Goal: Task Accomplishment & Management: Complete application form

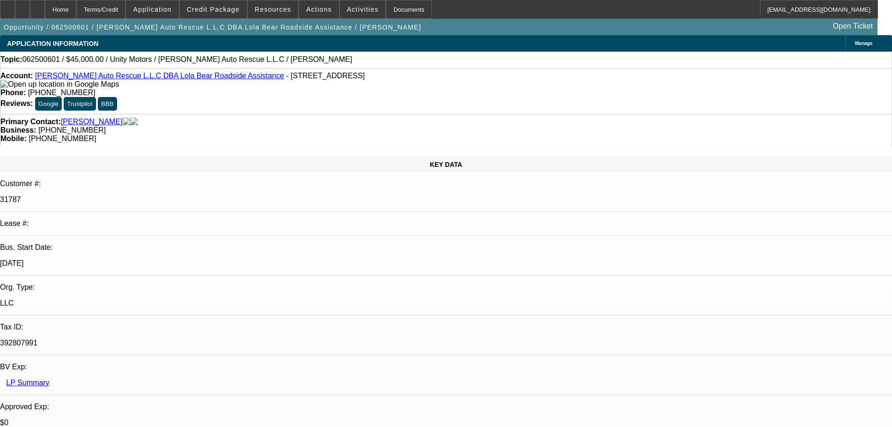
select select "0"
select select "2"
select select "0.1"
select select "4"
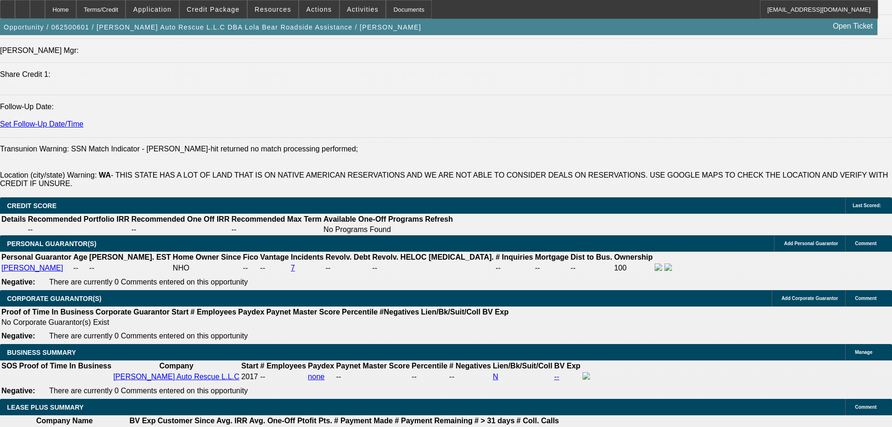
scroll to position [1265, 0]
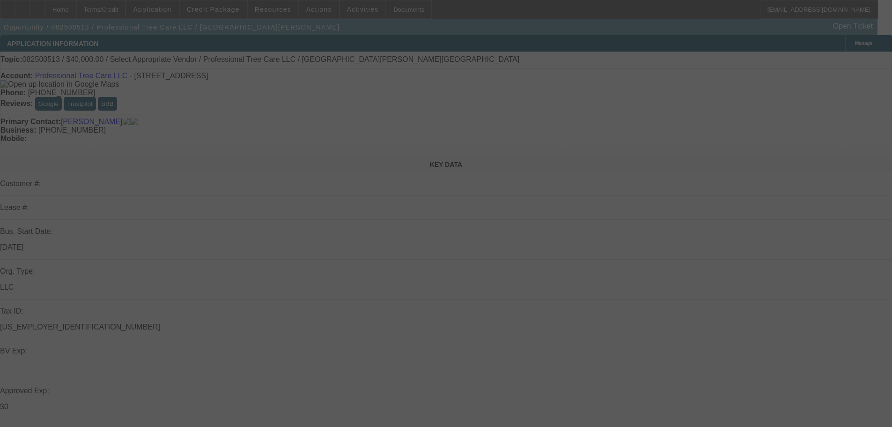
select select "0"
select select "6"
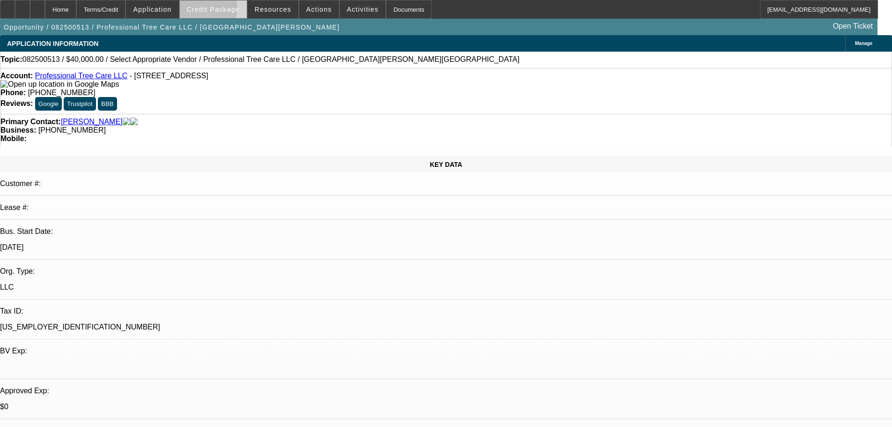
click at [223, 11] on span "Credit Package" at bounding box center [213, 9] width 53 height 7
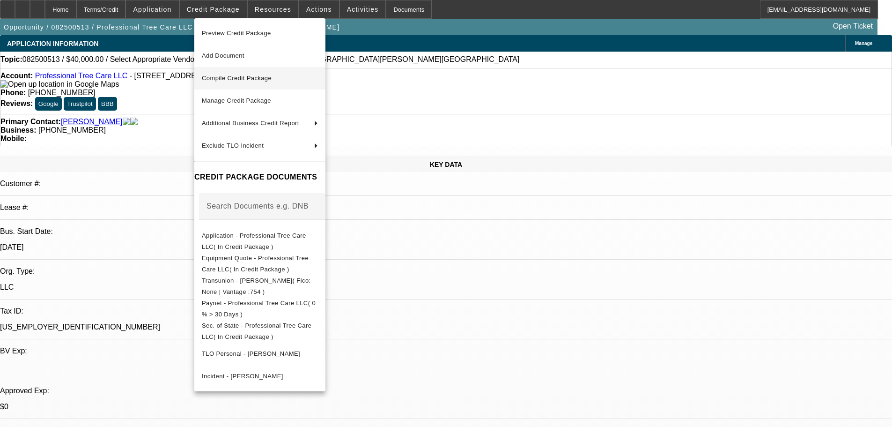
click at [239, 77] on span "Compile Credit Package" at bounding box center [237, 77] width 70 height 7
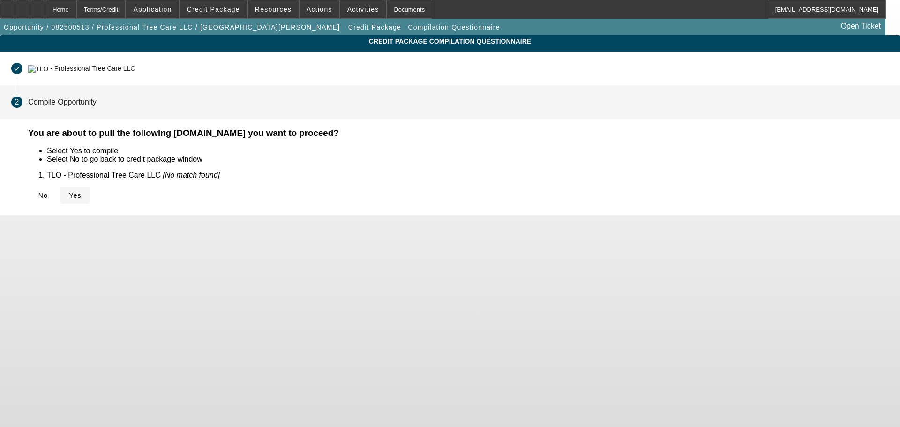
click at [82, 192] on span "Yes" at bounding box center [75, 195] width 13 height 7
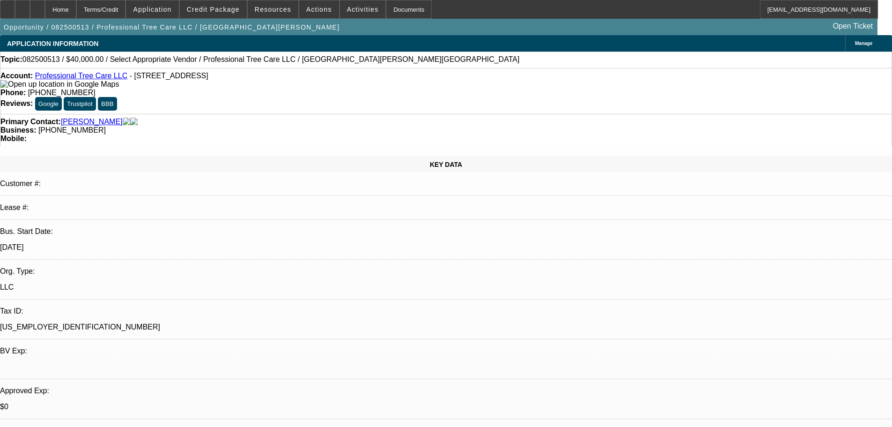
select select "0"
select select "6"
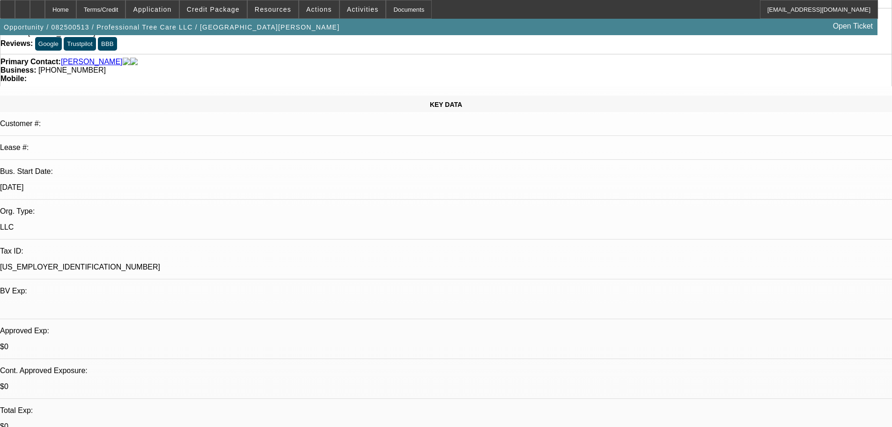
scroll to position [234, 0]
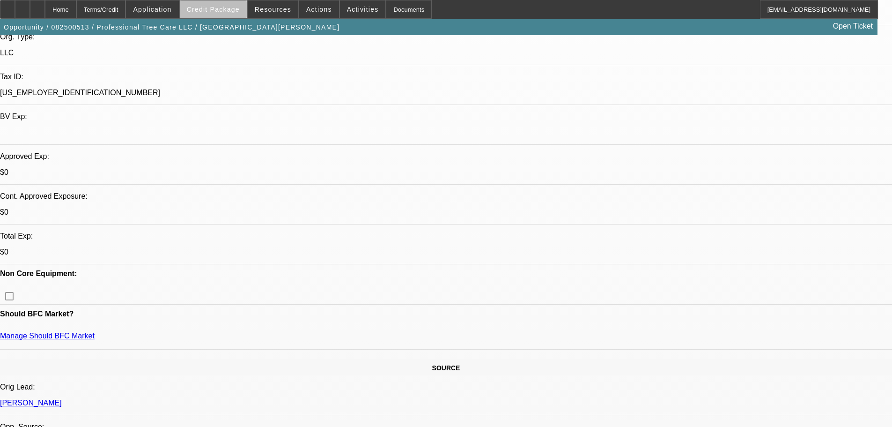
click at [233, 11] on span "Credit Package" at bounding box center [213, 9] width 53 height 7
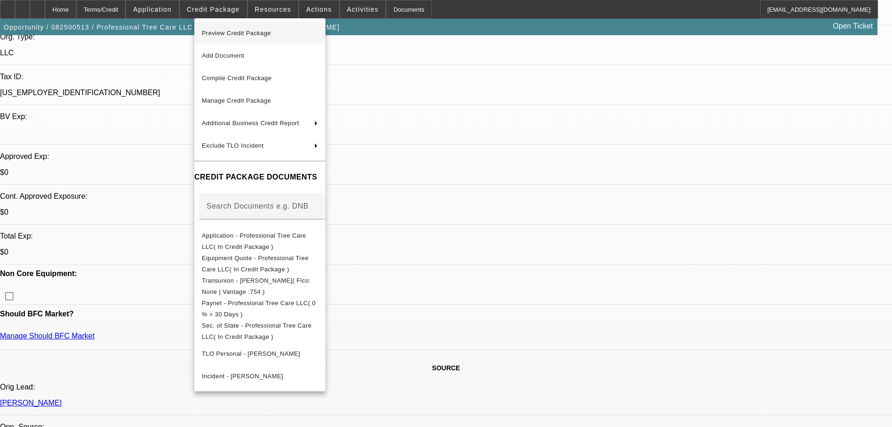
click at [244, 30] on span "Preview Credit Package" at bounding box center [236, 33] width 69 height 7
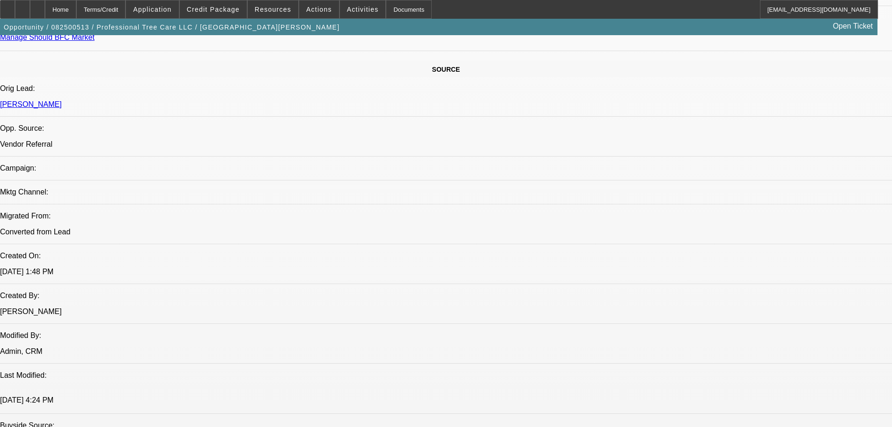
scroll to position [375, 0]
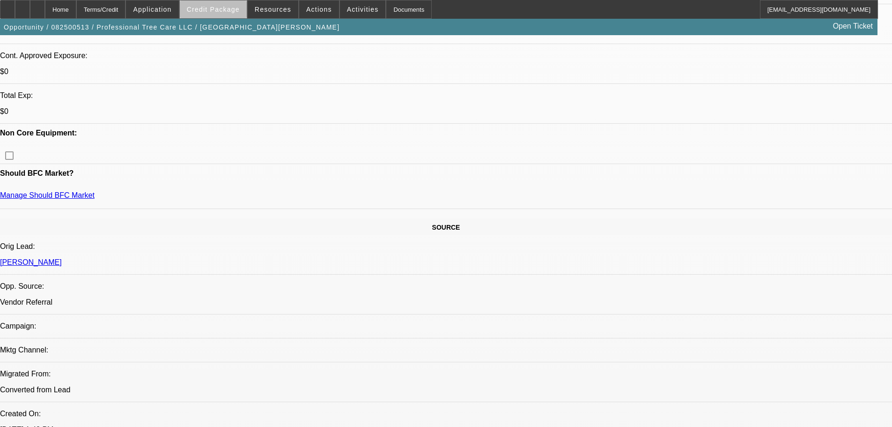
click at [238, 13] on span "Credit Package" at bounding box center [213, 9] width 53 height 7
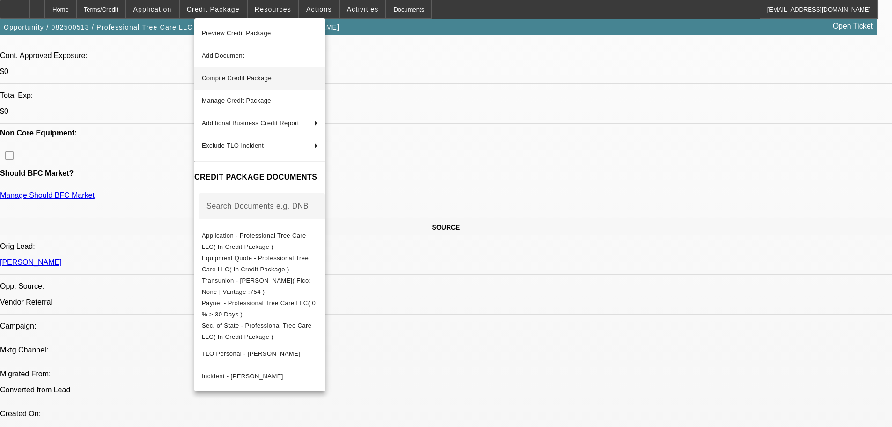
click at [248, 78] on span "Compile Credit Package" at bounding box center [237, 77] width 70 height 7
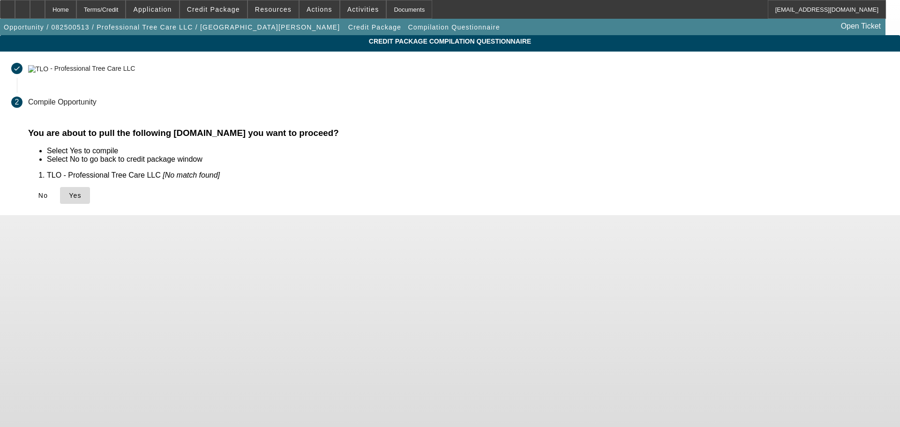
click at [69, 194] on icon at bounding box center [69, 195] width 0 height 7
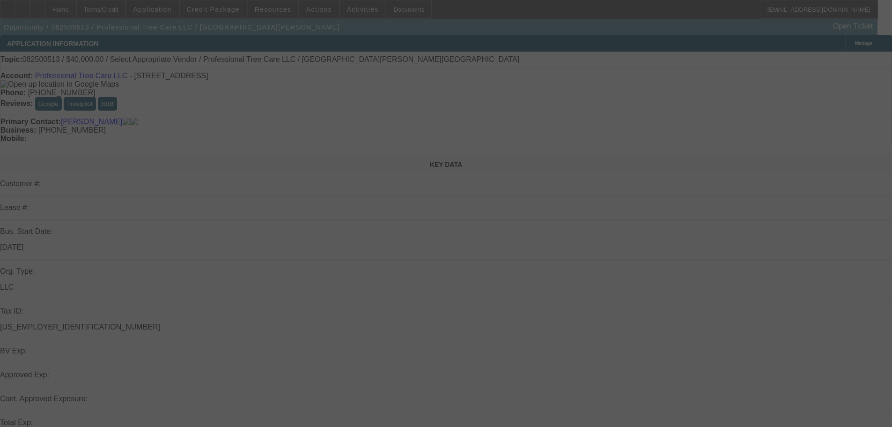
select select "0"
select select "6"
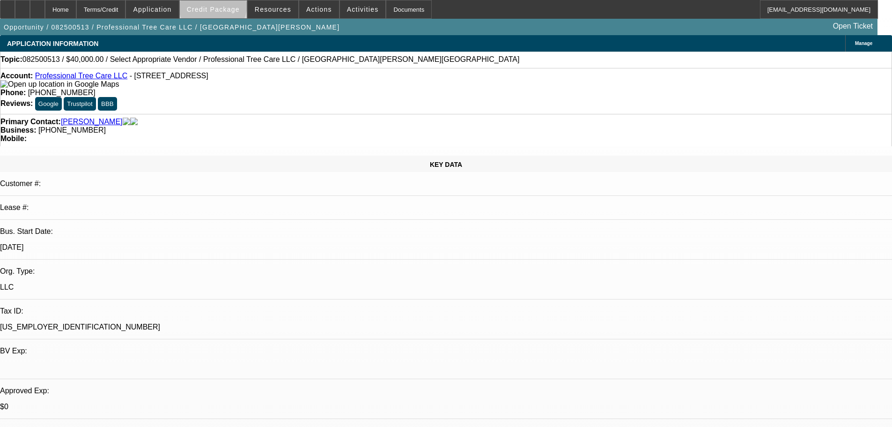
click at [228, 7] on span "Credit Package" at bounding box center [213, 9] width 53 height 7
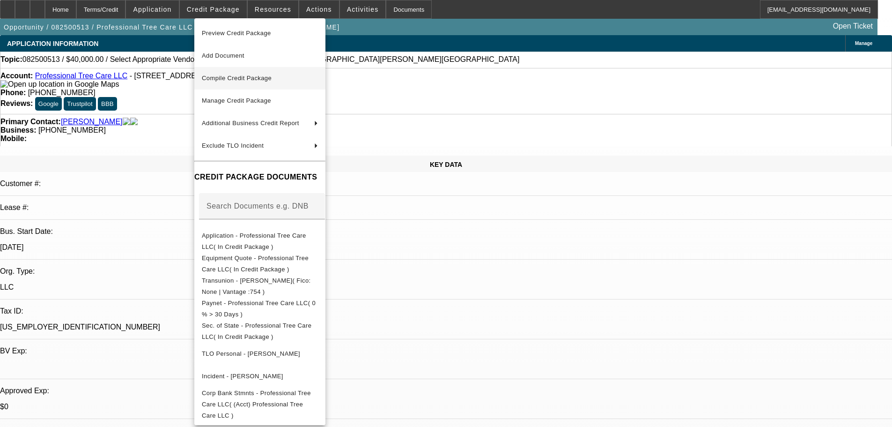
click at [249, 74] on span "Compile Credit Package" at bounding box center [260, 78] width 116 height 11
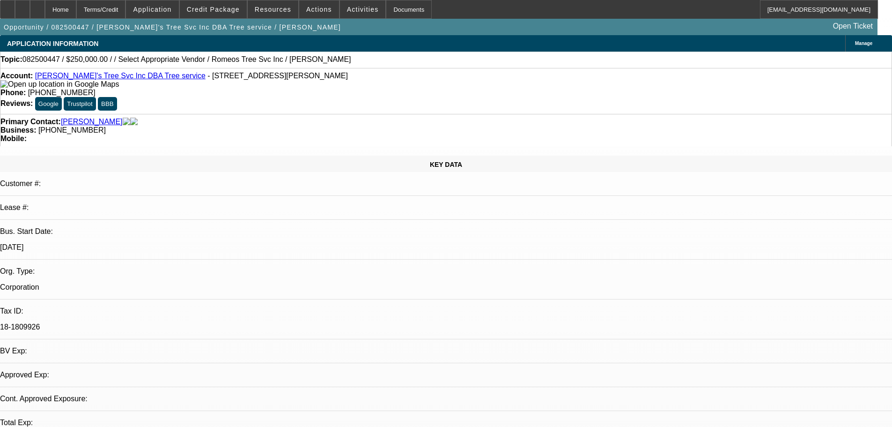
select select "0"
select select "6"
click at [228, 15] on span at bounding box center [213, 9] width 67 height 22
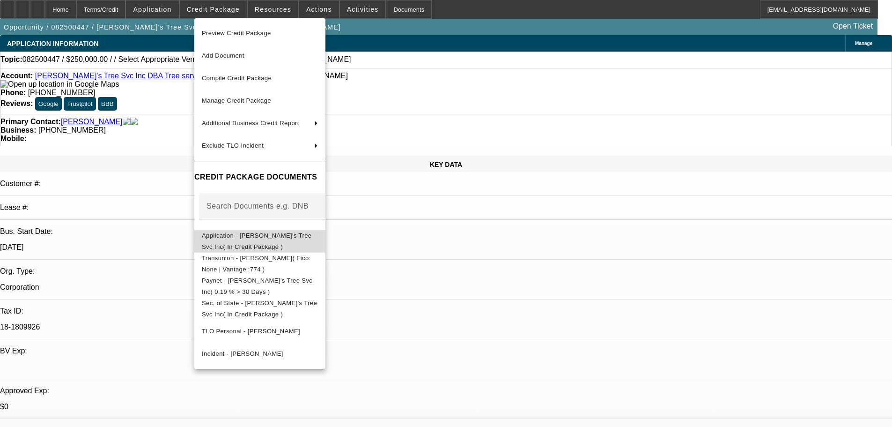
click at [285, 240] on span "Application - Romeo's Tree Svc Inc( In Credit Package )" at bounding box center [257, 241] width 110 height 18
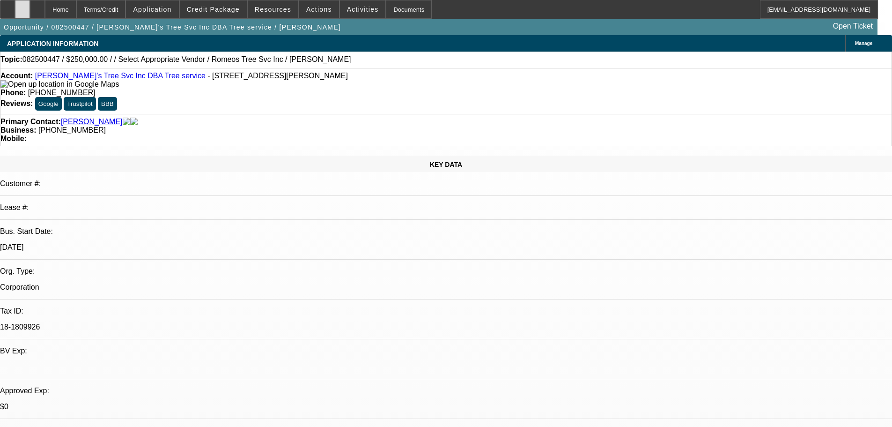
click at [30, 16] on div at bounding box center [22, 9] width 15 height 19
click at [218, 12] on span "Credit Package" at bounding box center [213, 9] width 53 height 7
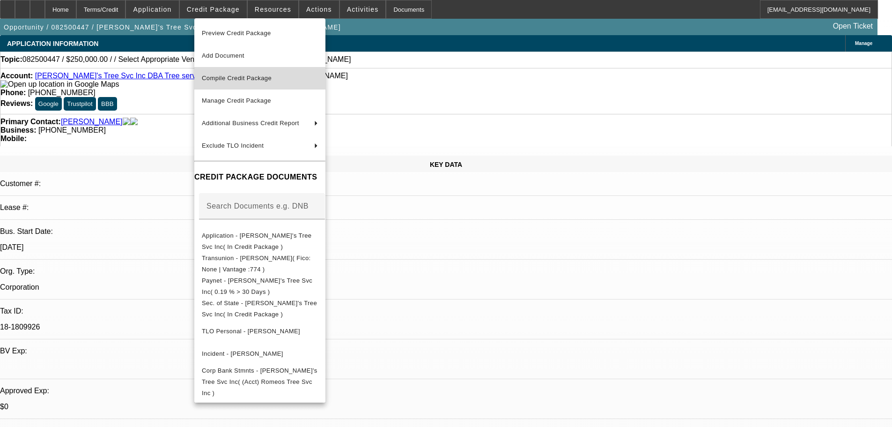
click at [243, 76] on span "Compile Credit Package" at bounding box center [237, 77] width 70 height 7
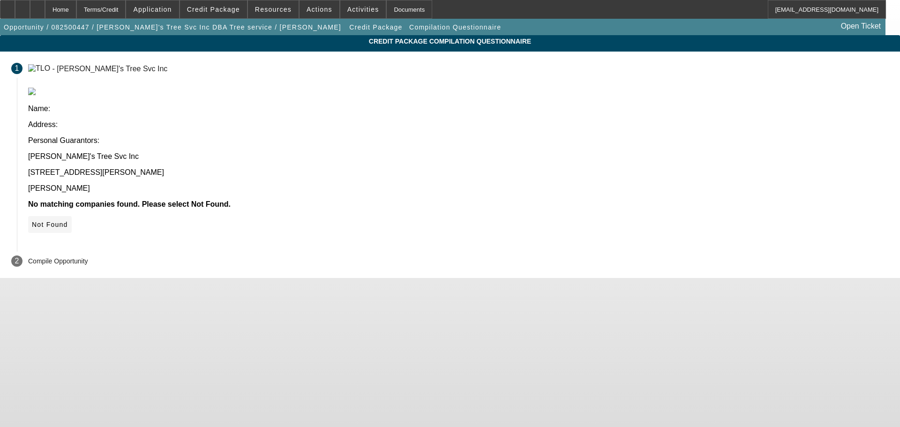
click at [68, 221] on span "Not Found" at bounding box center [50, 224] width 36 height 7
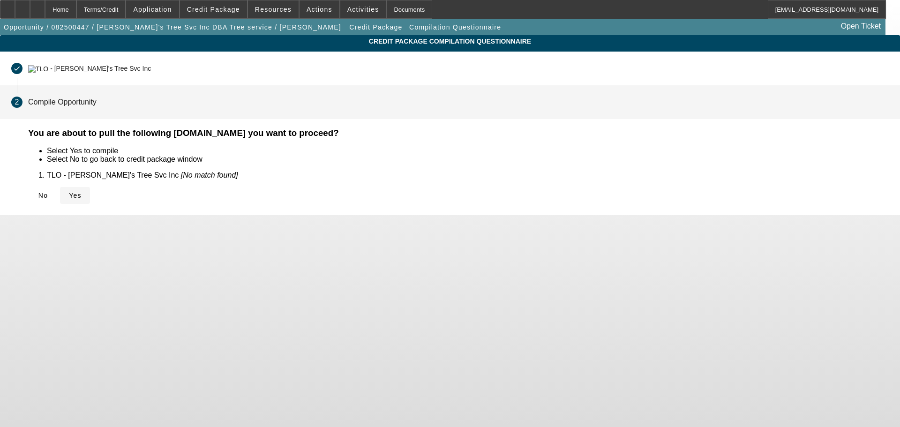
click at [82, 192] on span "Yes" at bounding box center [75, 195] width 13 height 7
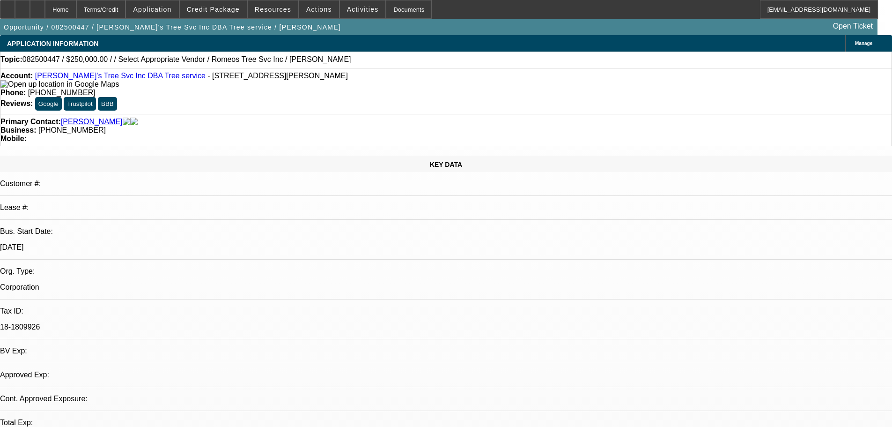
select select "0"
select select "6"
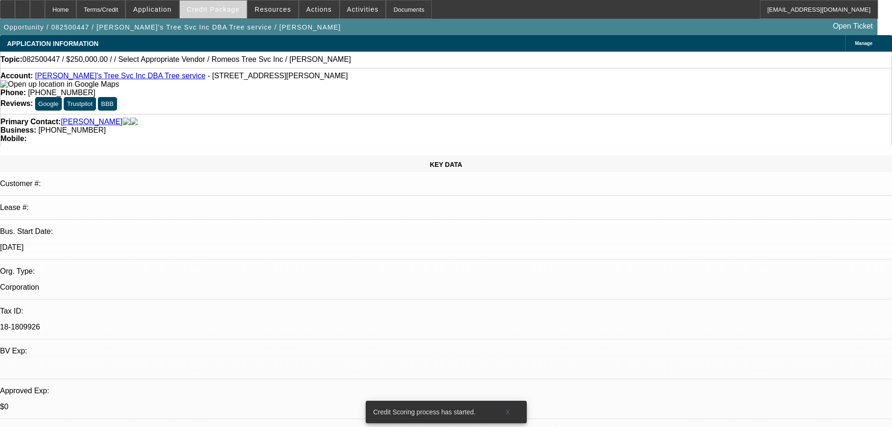
click at [223, 13] on span "Credit Package" at bounding box center [213, 9] width 53 height 7
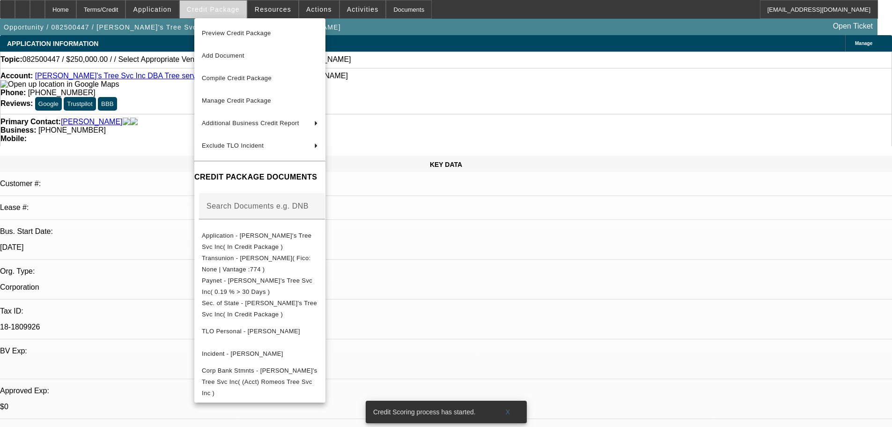
click at [223, 13] on div at bounding box center [446, 213] width 892 height 427
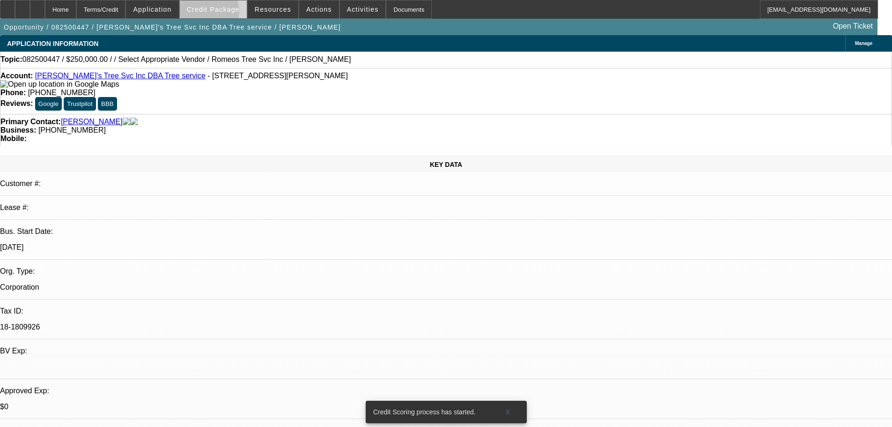
click at [223, 13] on span "Credit Package" at bounding box center [213, 9] width 53 height 7
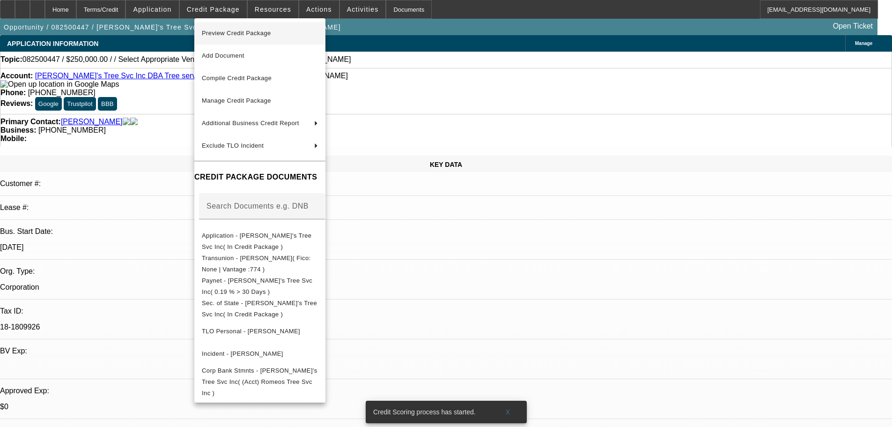
click at [228, 32] on span "Preview Credit Package" at bounding box center [236, 33] width 69 height 7
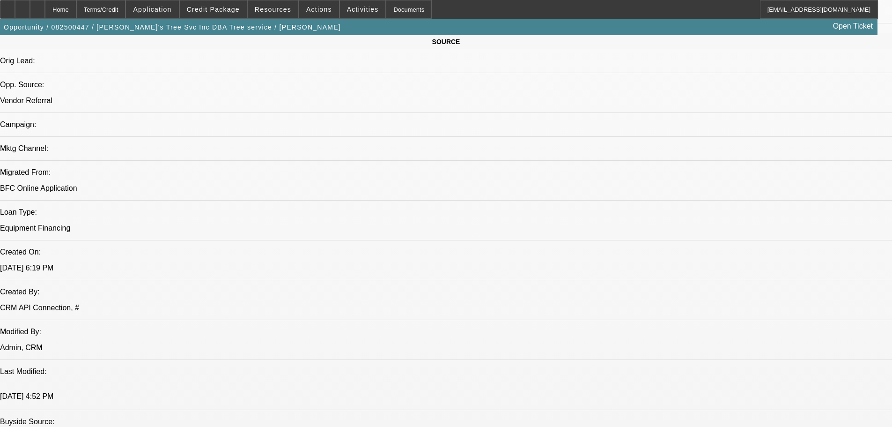
scroll to position [703, 0]
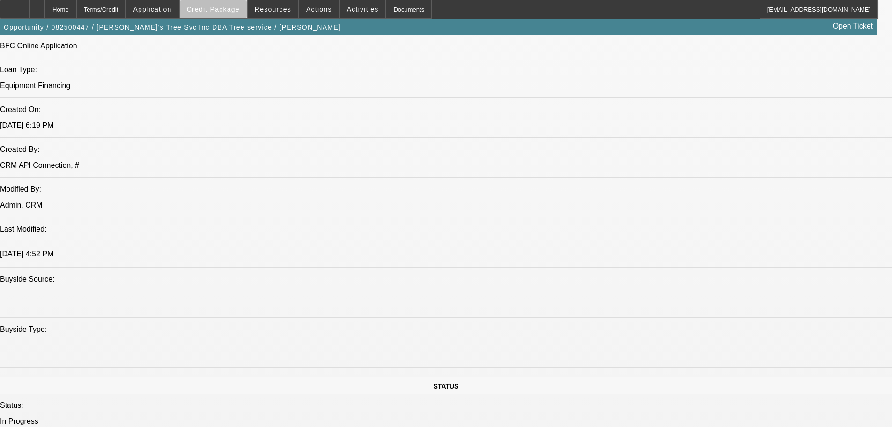
click at [234, 15] on span at bounding box center [213, 9] width 67 height 22
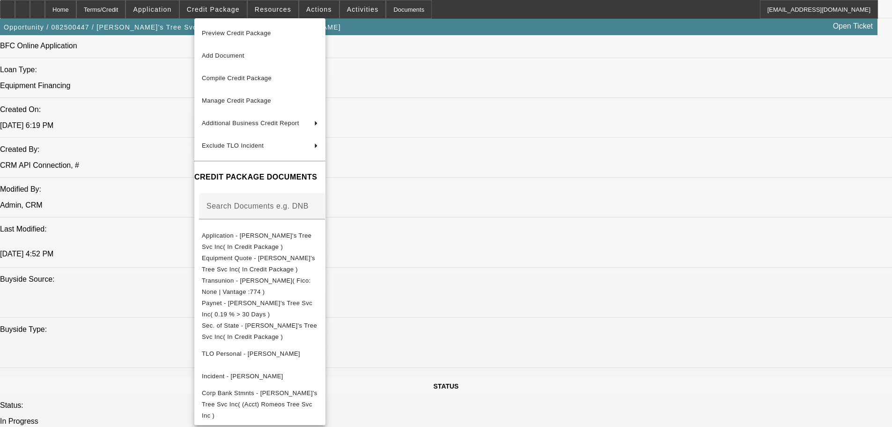
click at [231, 15] on div at bounding box center [446, 213] width 892 height 427
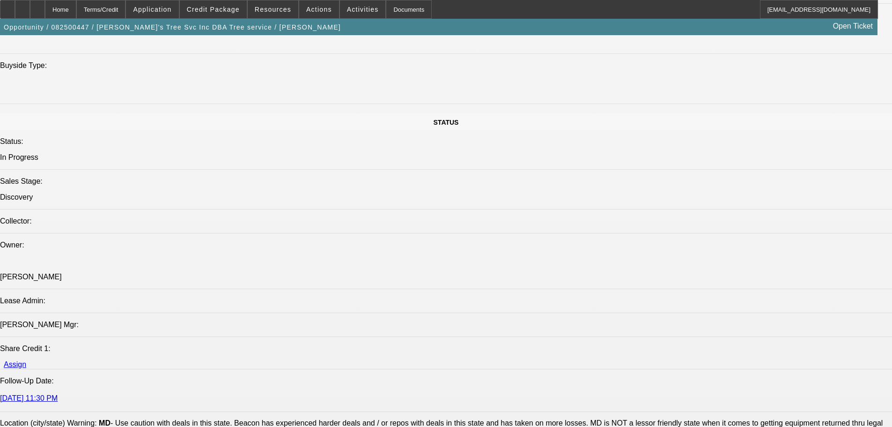
scroll to position [1171, 0]
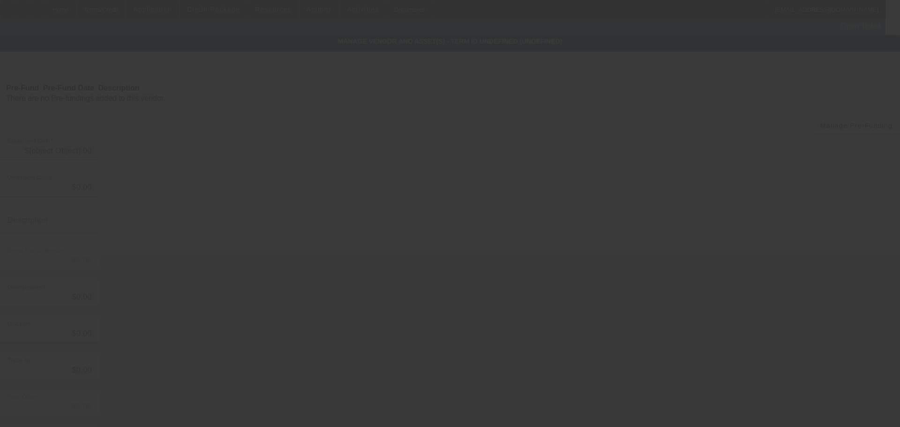
type input "$250,000.00"
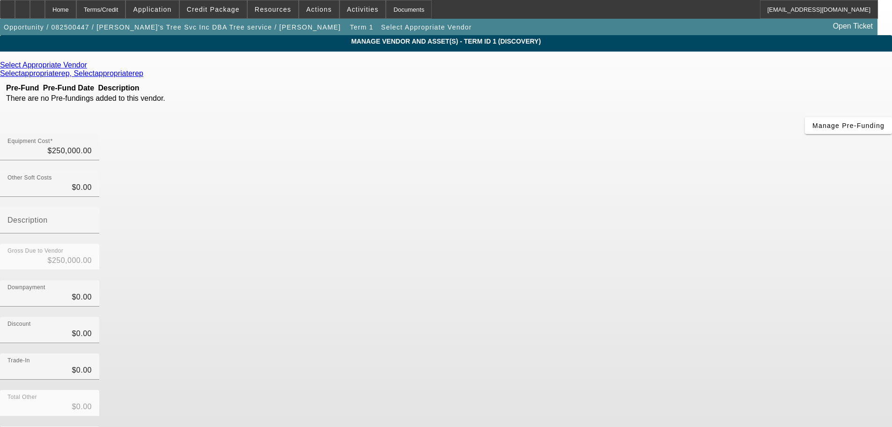
click at [89, 65] on icon at bounding box center [89, 65] width 0 height 8
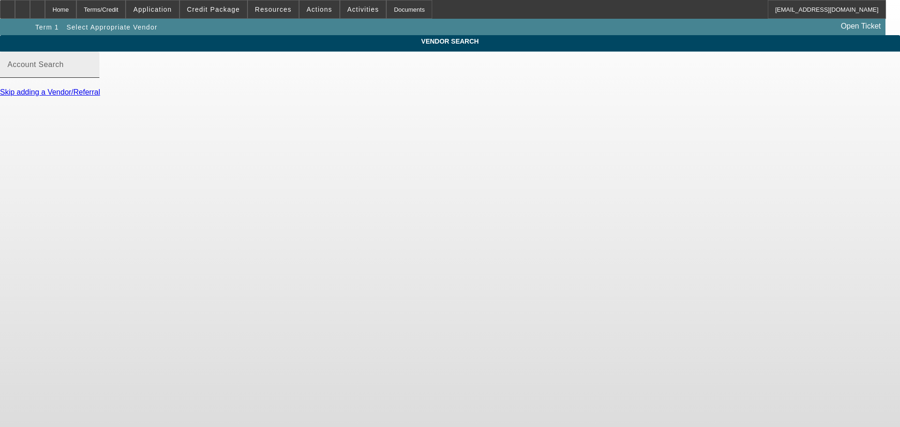
click at [92, 74] on input "Account Search" at bounding box center [49, 68] width 84 height 11
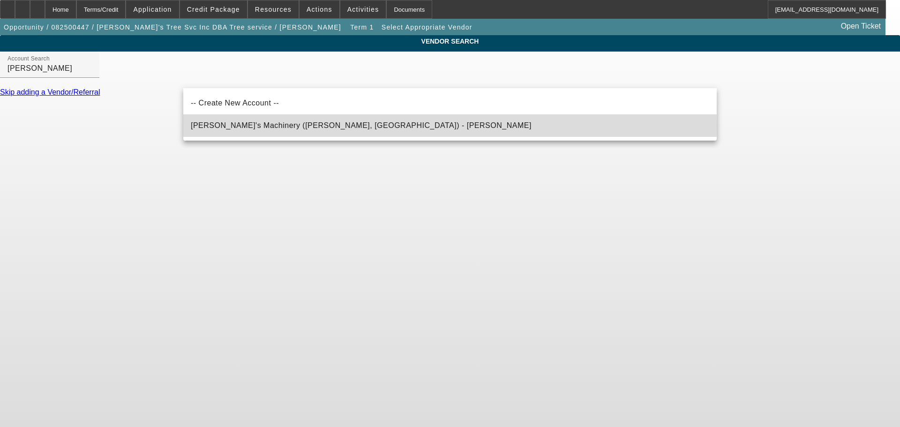
click at [263, 125] on span "Schmidy's Machinery (Clinton, IL) - Schmid, Jesse" at bounding box center [361, 125] width 341 height 8
type input "Schmidy's Machinery (Clinton, IL) - Schmid, Jesse"
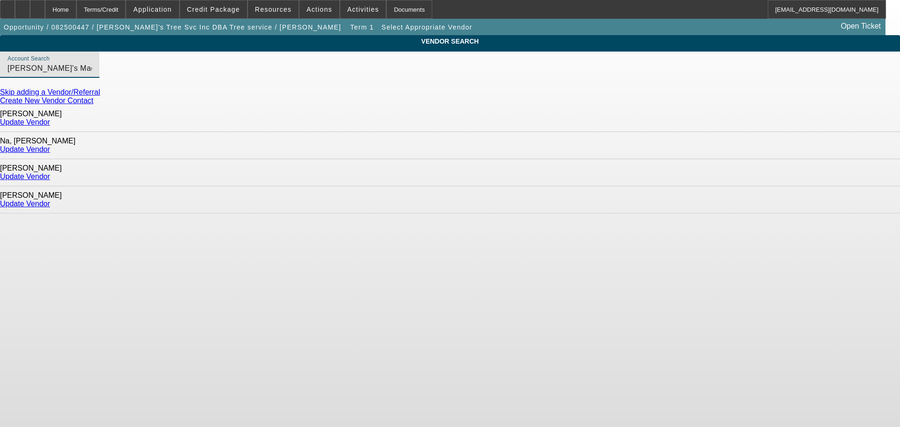
click at [50, 172] on link "Update Vendor" at bounding box center [25, 176] width 50 height 8
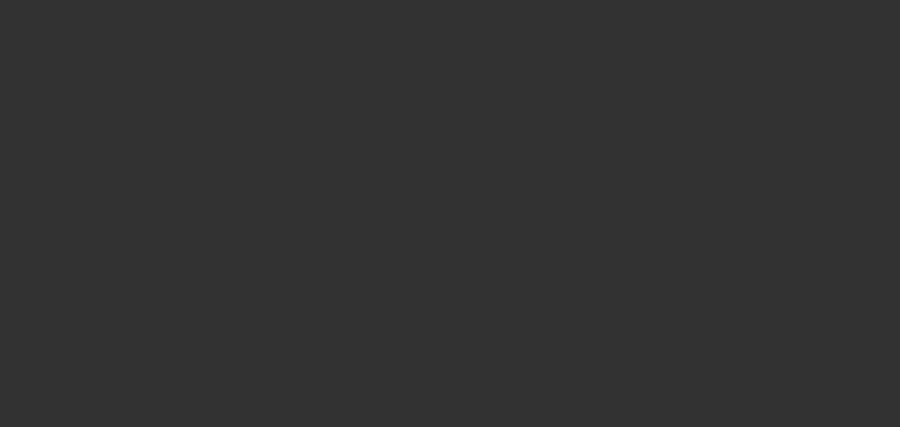
type input "$250,000.00"
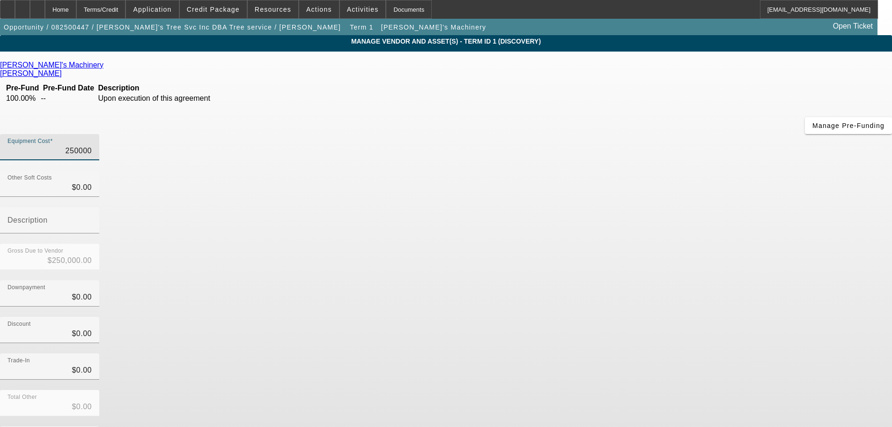
drag, startPoint x: 528, startPoint y: 80, endPoint x: 647, endPoint y: 80, distance: 118.1
click at [640, 134] on div "Equipment Cost 250000" at bounding box center [446, 152] width 892 height 37
type input "2"
type input "$2.00"
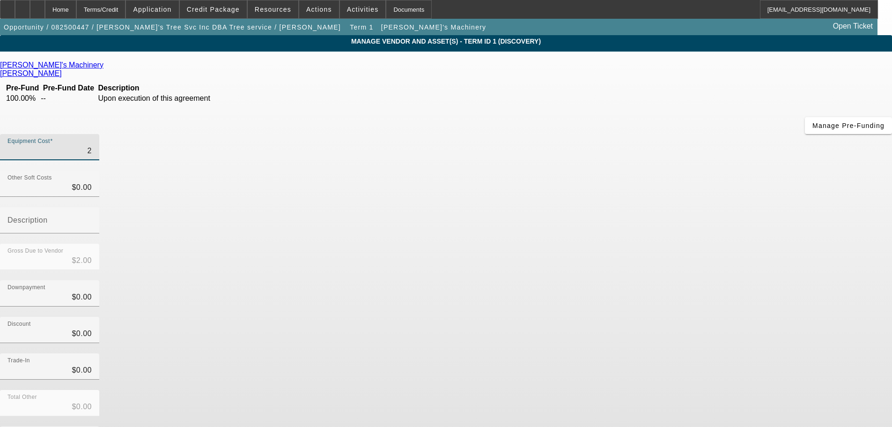
type input "27"
type input "$27.00"
type input "270"
type input "$270.00"
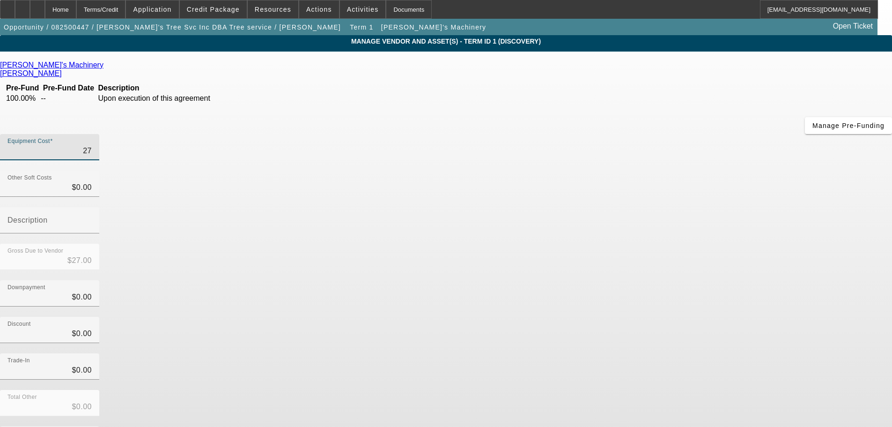
type input "$270.00"
type input "2700"
type input "$2,700.00"
type input "27000"
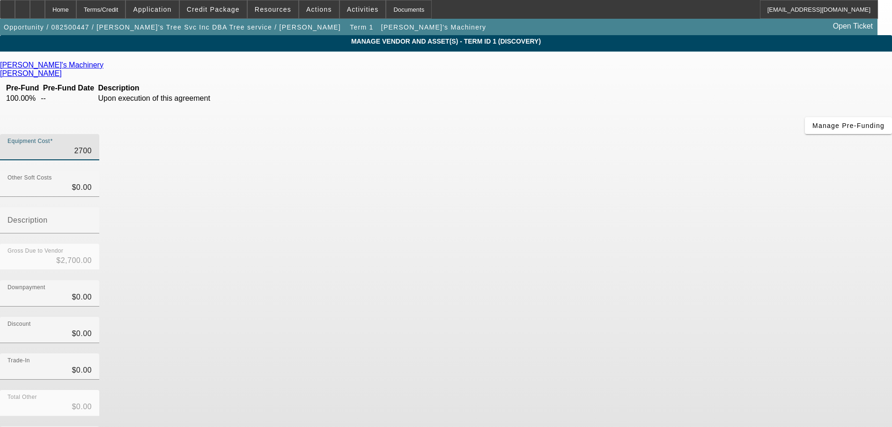
type input "$27,000.00"
type input "270000"
type input "$270,000.00"
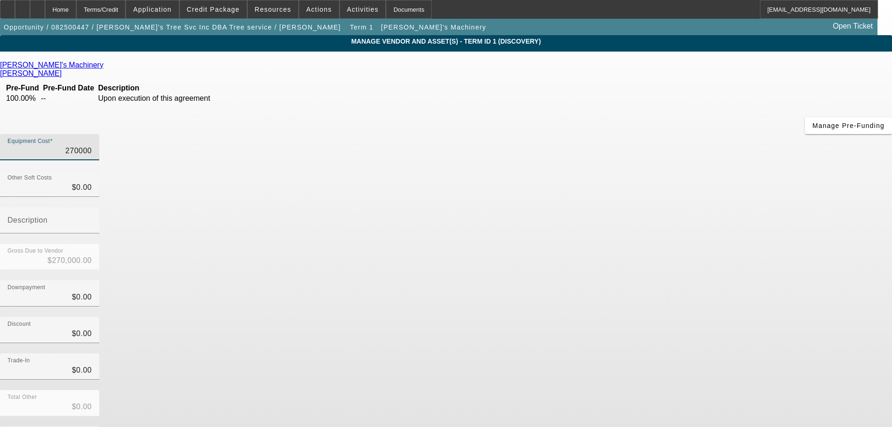
type input "$270,000.00"
click at [684, 280] on div "Downpayment $0.00" at bounding box center [446, 298] width 892 height 37
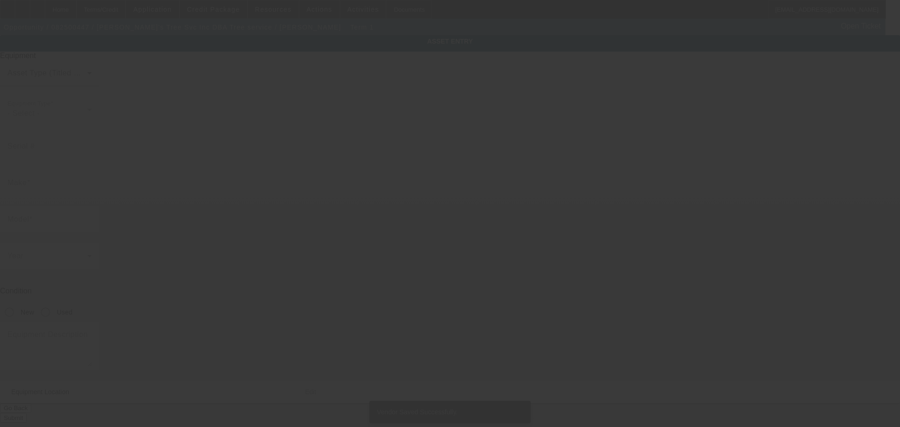
type input "8060 Springfield Road"
type input "Glenn Dale"
type input "20769"
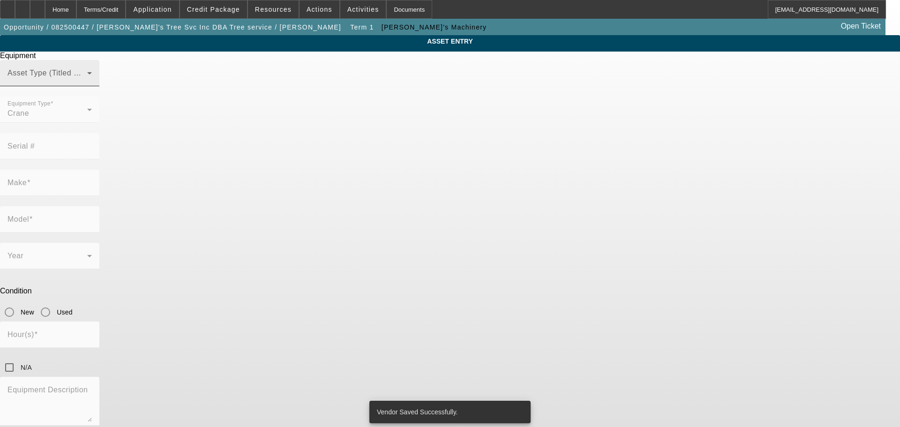
click at [87, 82] on span at bounding box center [47, 76] width 80 height 11
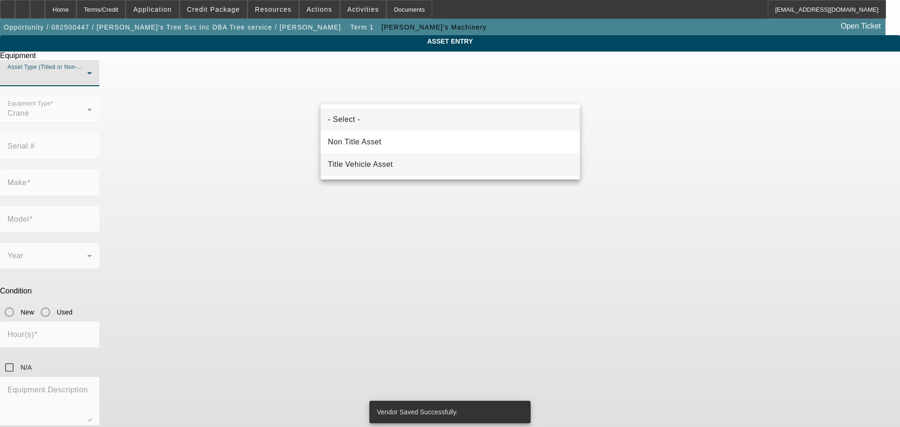
click at [384, 163] on span "Title Vehicle Asset" at bounding box center [360, 164] width 65 height 11
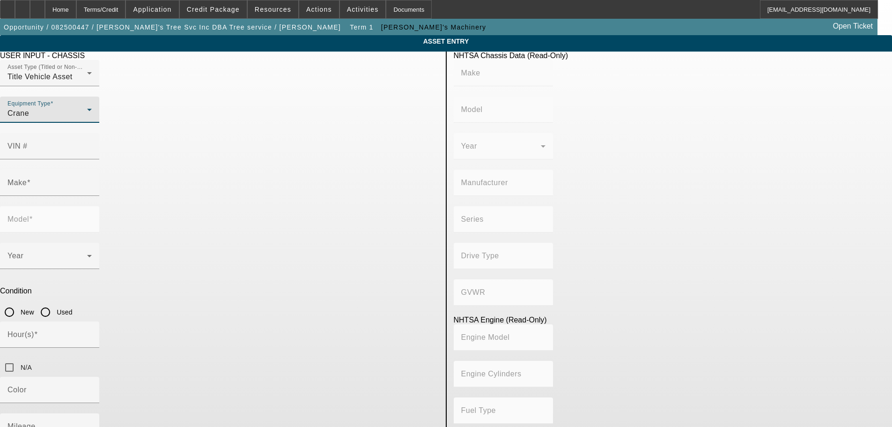
click at [92, 119] on div "Crane" at bounding box center [49, 113] width 84 height 11
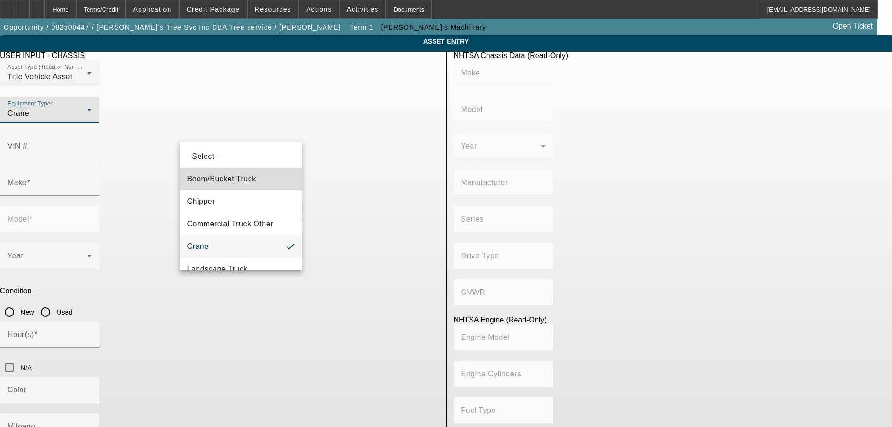
click at [264, 174] on mat-option "Boom/Bucket Truck" at bounding box center [241, 179] width 123 height 22
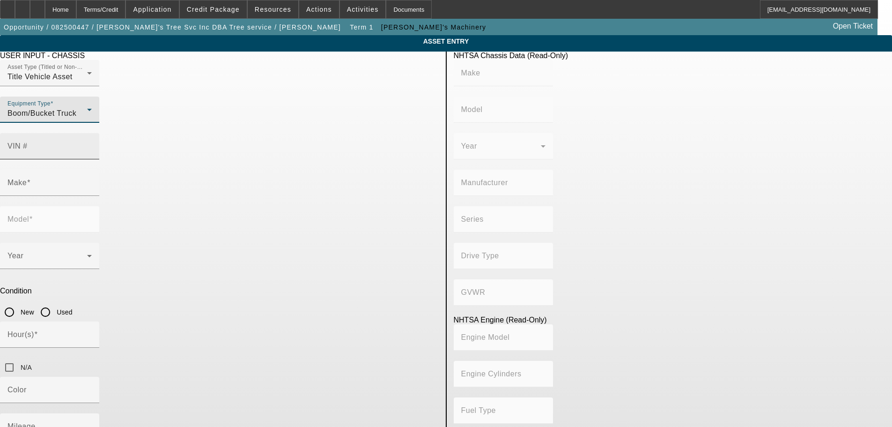
click at [92, 133] on div "VIN #" at bounding box center [49, 146] width 84 height 26
paste input "1NPSXJEX9JD476959"
type input "1NPSXJEX9JD476959"
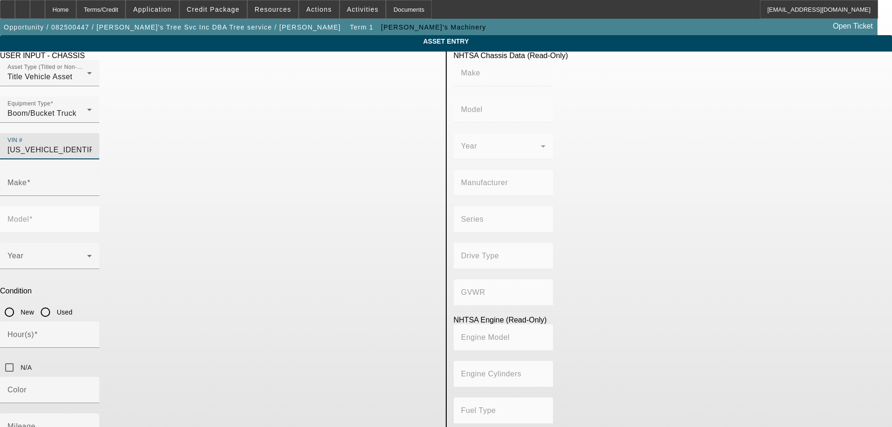
type input "PETERBILT"
type input "365"
type input "PETERBILT MOTORS COMPANY"
type input "Other"
type input "Class 8: 33,001 lb and above (14,969 kg and above)"
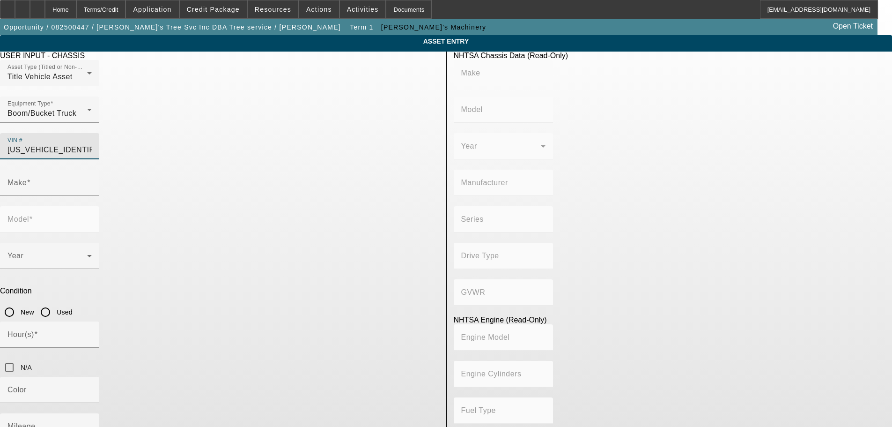
type input "PX-9"
type input "6"
type input "Diesel"
type input "543.11132244311"
type input "8.9"
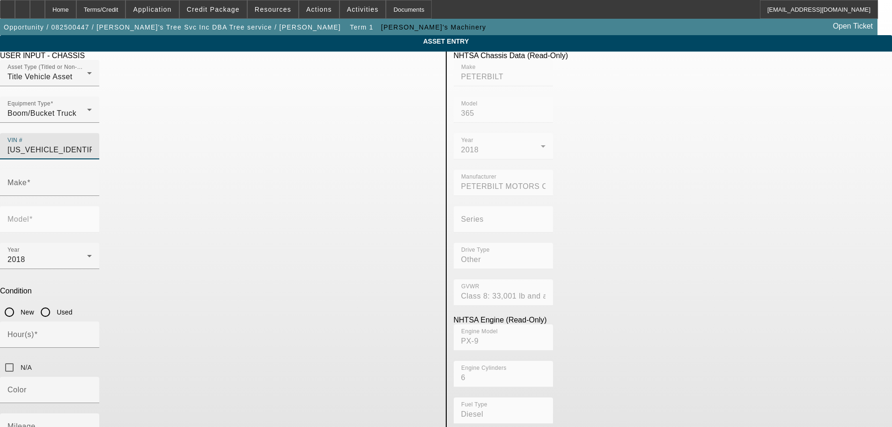
type input "PETERBILT"
type input "365"
type input "1NPSXJEX9JD476959"
click at [55, 303] on input "Used" at bounding box center [45, 312] width 19 height 19
radio input "true"
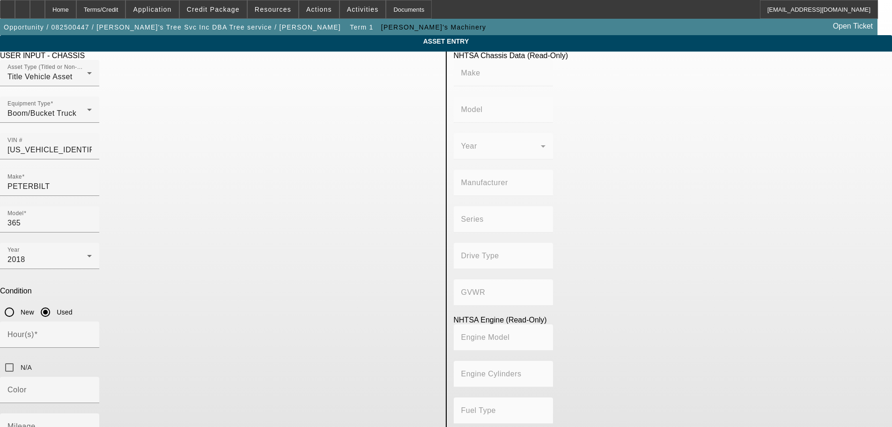
type input "PETERBILT"
type input "365"
type input "PETERBILT MOTORS COMPANY"
type input "Other"
type input "Class 8: 33,001 lb and above (14,969 kg and above)"
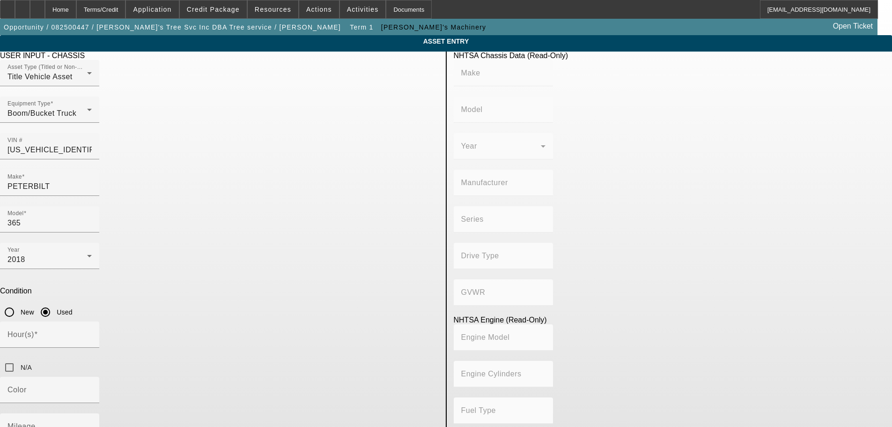
type input "PX-9"
type input "6"
type input "Diesel"
type input "543.11132244311"
type input "8.9"
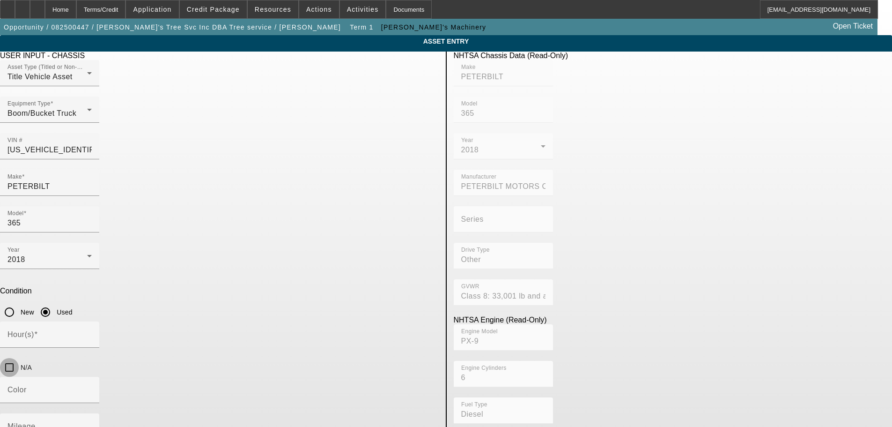
click at [19, 358] on input "N/A" at bounding box center [9, 367] width 19 height 19
checkbox input "true"
click at [36, 422] on mat-label "Mileage" at bounding box center [21, 426] width 28 height 8
click at [92, 424] on input "Mileage" at bounding box center [49, 429] width 84 height 11
type input "52989"
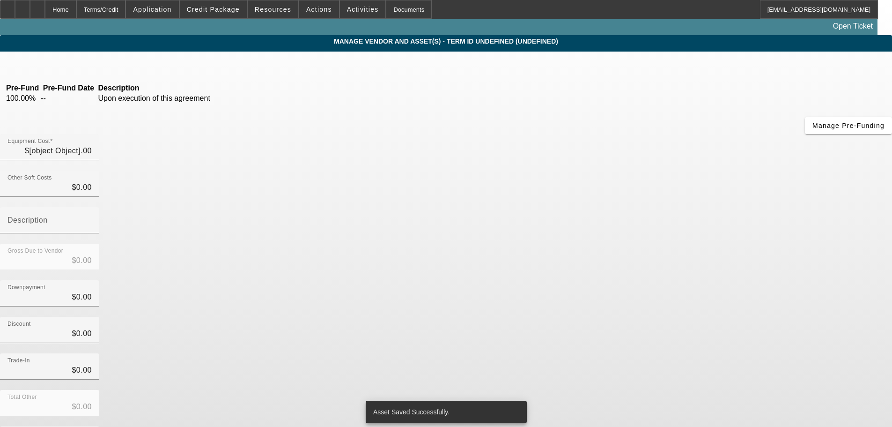
type input "$270,000.00"
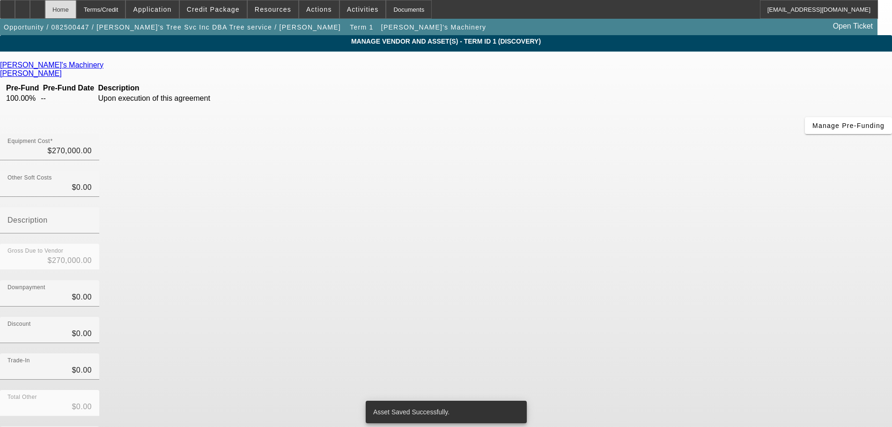
click at [75, 16] on div "Home" at bounding box center [60, 9] width 31 height 19
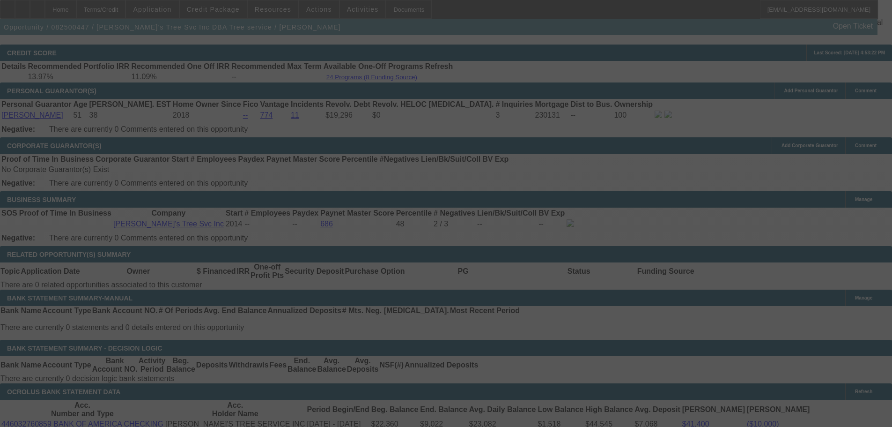
scroll to position [1433, 0]
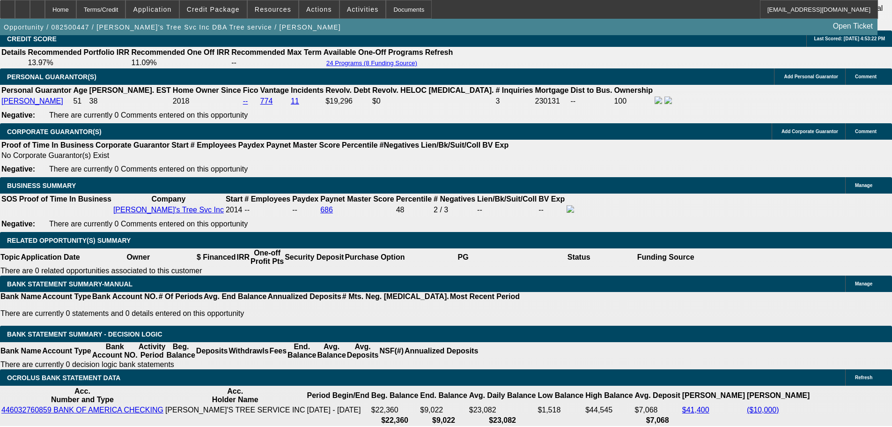
select select "0"
select select "6"
drag, startPoint x: 153, startPoint y: 175, endPoint x: 335, endPoint y: 167, distance: 181.5
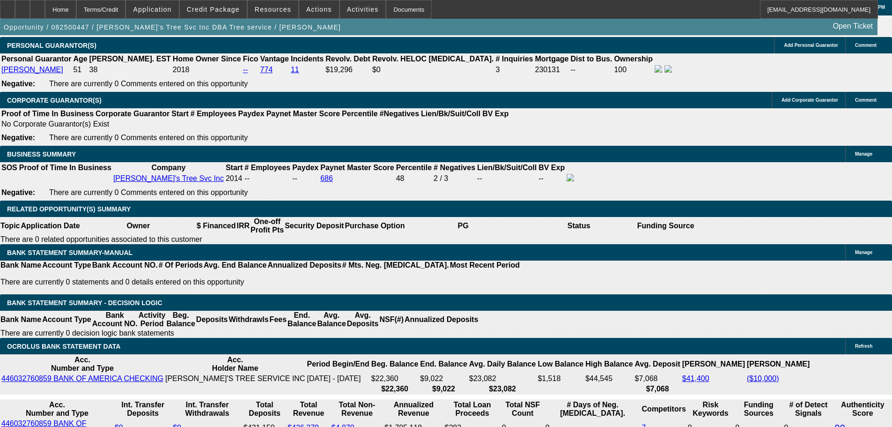
type input "$50,000.00"
type input "UNKNOWN"
type input "$4,663.53"
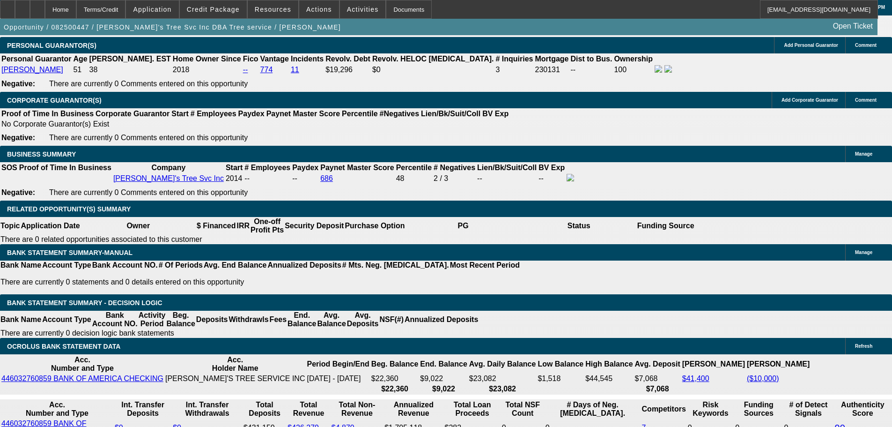
select select "3"
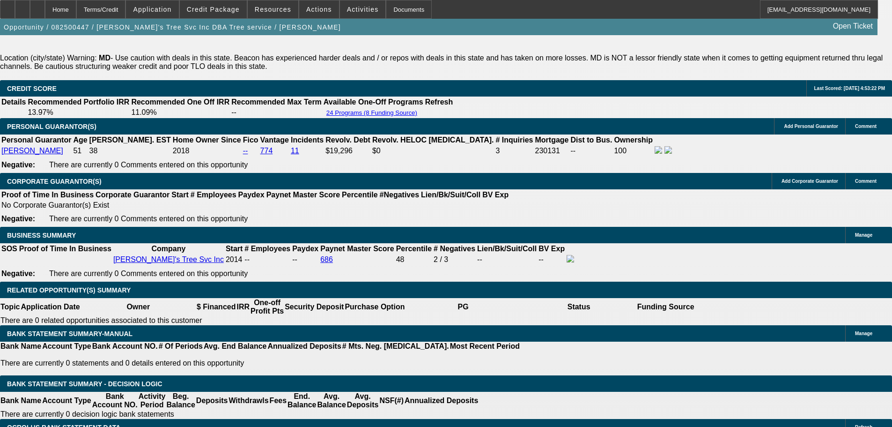
scroll to position [1277, 0]
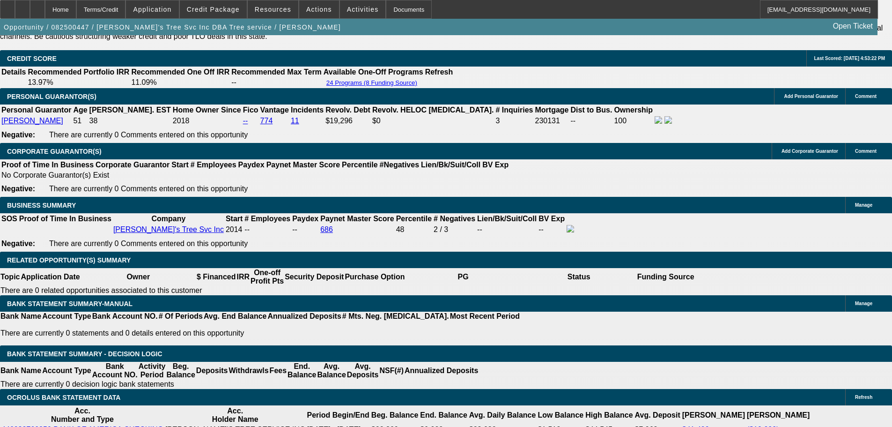
scroll to position [1417, 0]
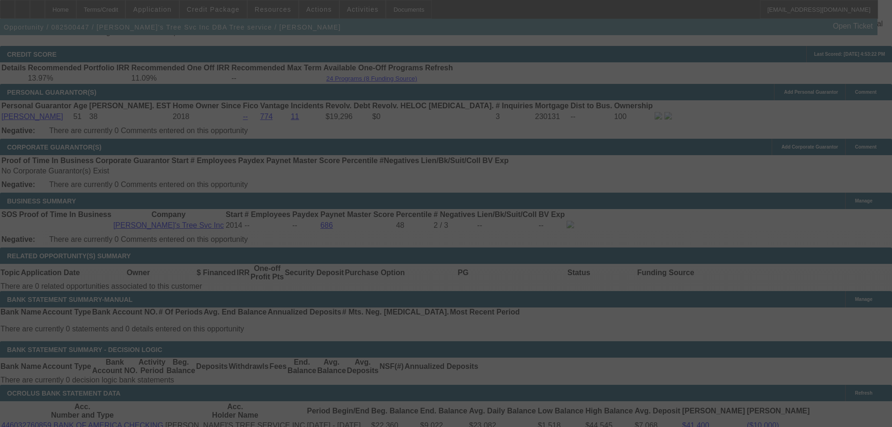
select select "0"
select select "3"
select select "0"
select select "6"
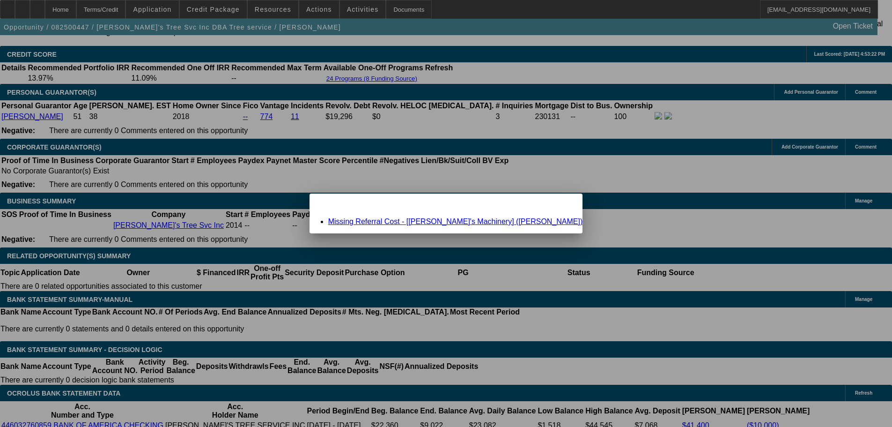
scroll to position [0, 0]
click at [445, 221] on link "Missing Referral Cost - [Schmidy's Machinery] (Schmid, Jesse)" at bounding box center [455, 221] width 255 height 8
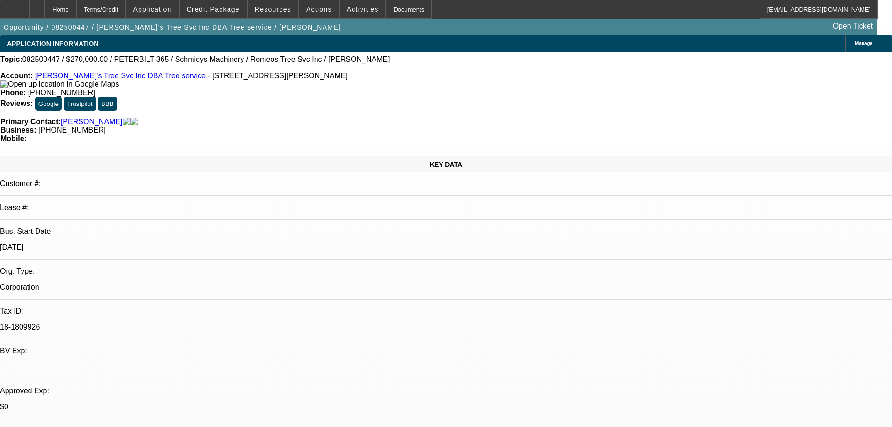
scroll to position [1417, 0]
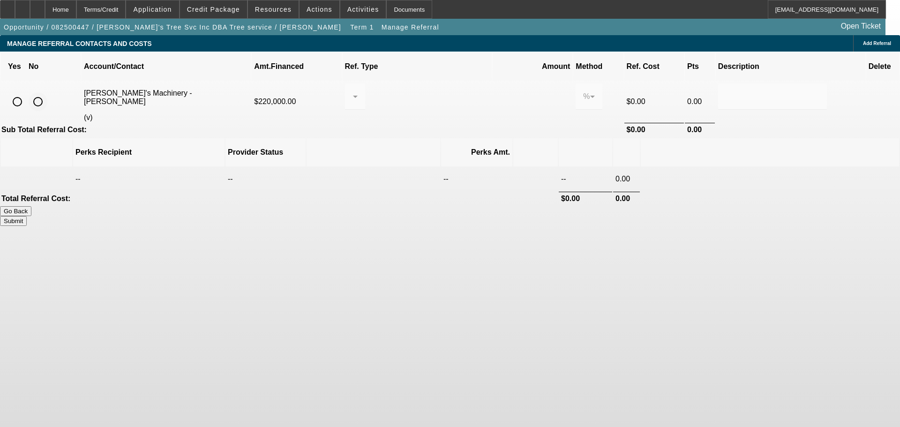
click at [47, 92] on input "radio" at bounding box center [38, 101] width 19 height 19
radio input "true"
click at [27, 216] on button "Submit" at bounding box center [13, 221] width 27 height 10
type input "0.000"
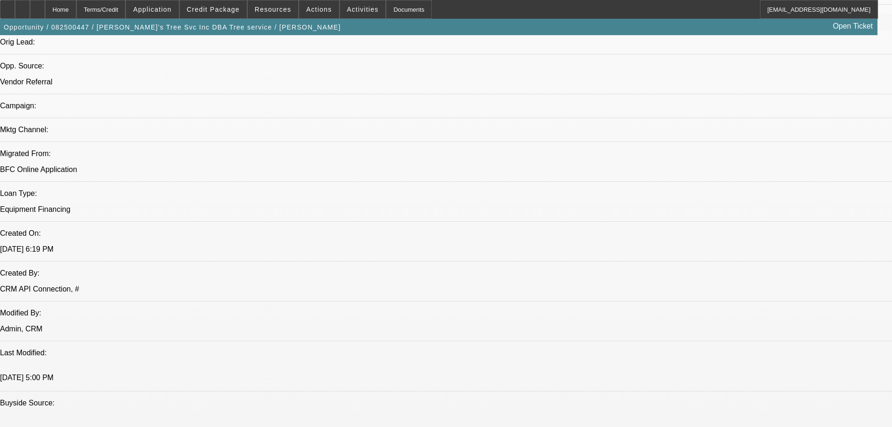
select select "0"
select select "3"
select select "0"
select select "6"
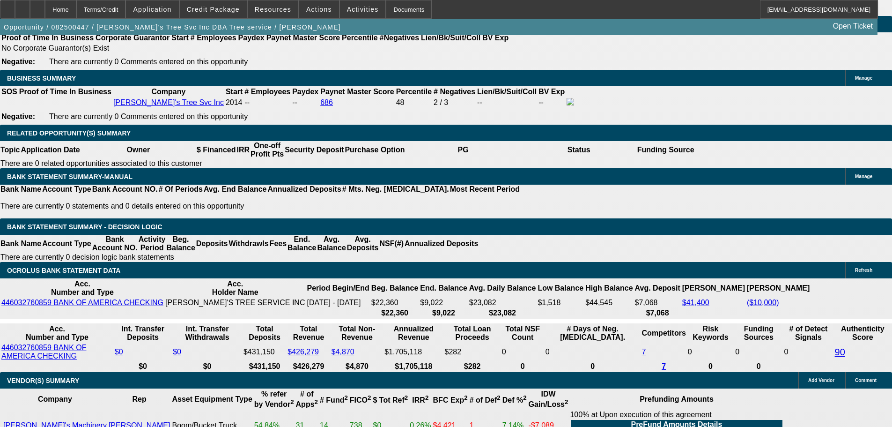
scroll to position [1583, 0]
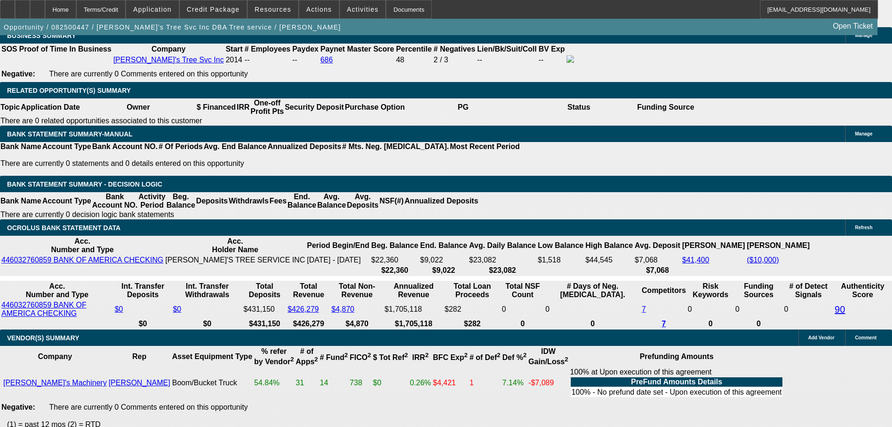
select select "2"
type input "UNKNOWN"
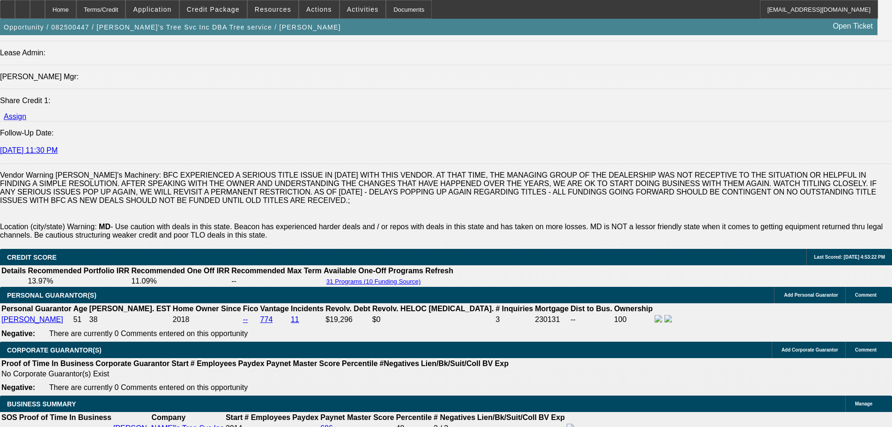
scroll to position [1208, 0]
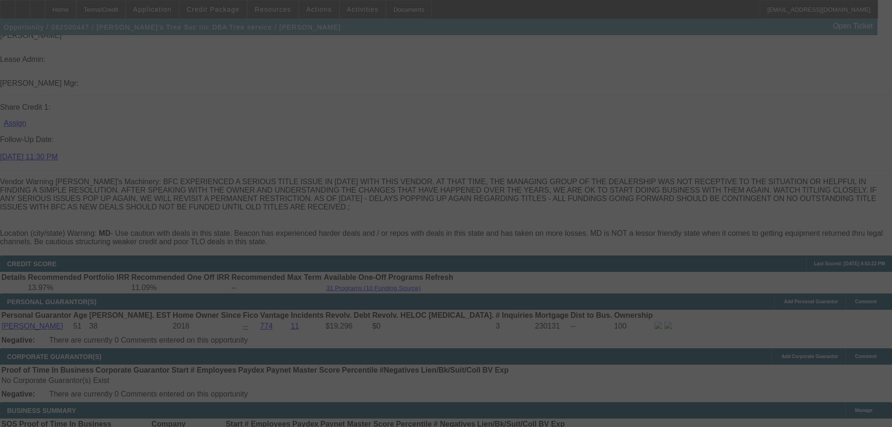
select select "0"
select select "2"
select select "0"
select select "6"
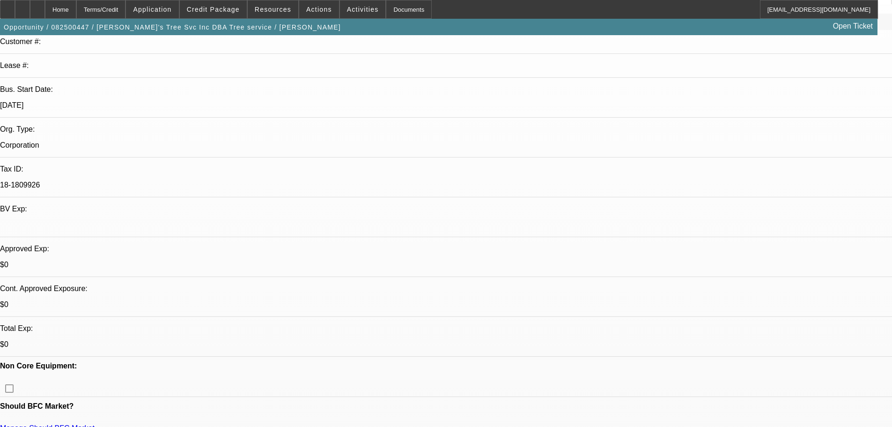
scroll to position [0, 0]
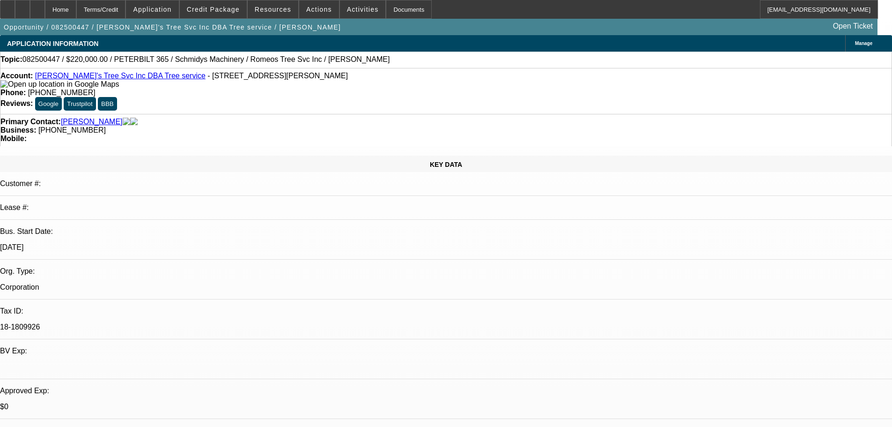
click at [116, 80] on link "Romeo's Tree Svc Inc DBA Tree service" at bounding box center [120, 76] width 171 height 8
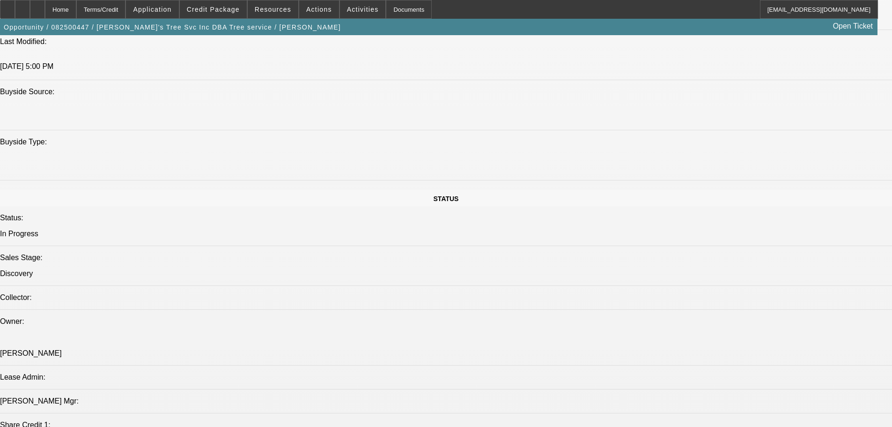
scroll to position [1124, 0]
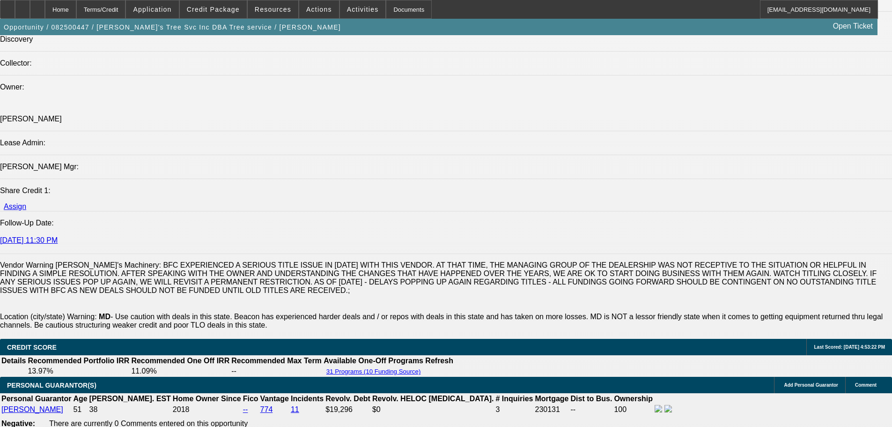
click at [229, 8] on span "Credit Package" at bounding box center [213, 9] width 53 height 7
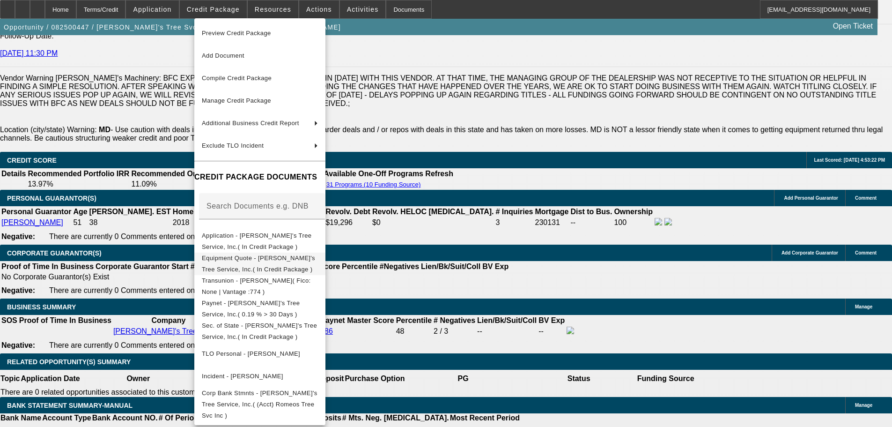
scroll to position [1312, 0]
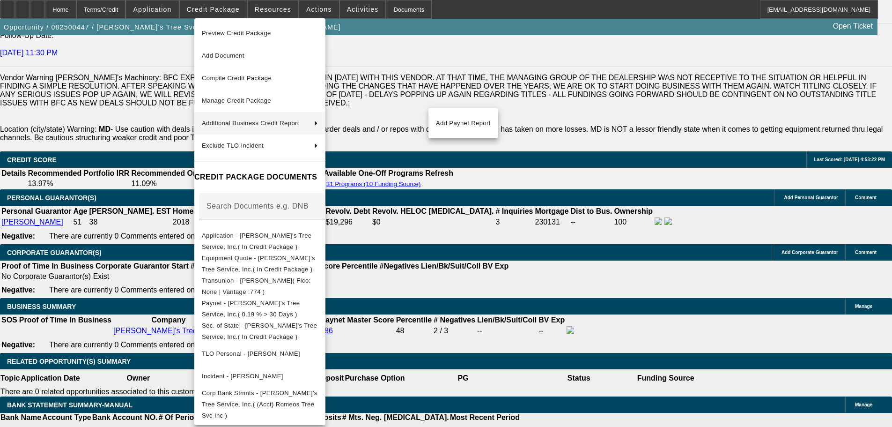
click at [492, 232] on div at bounding box center [446, 213] width 892 height 427
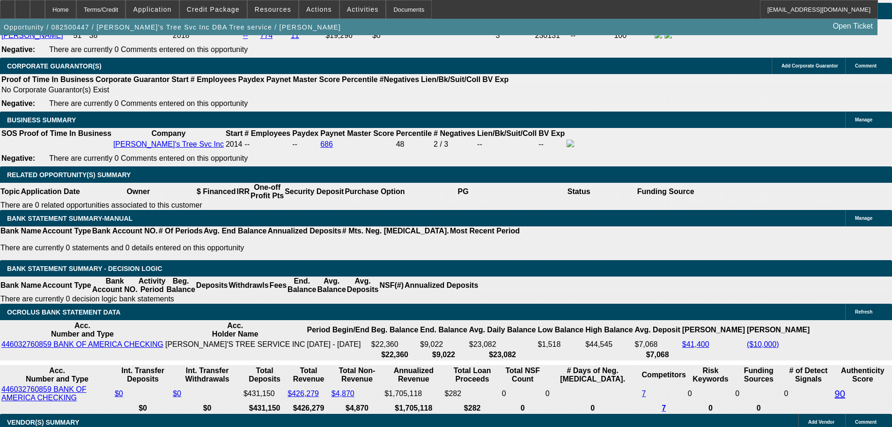
scroll to position [1499, 0]
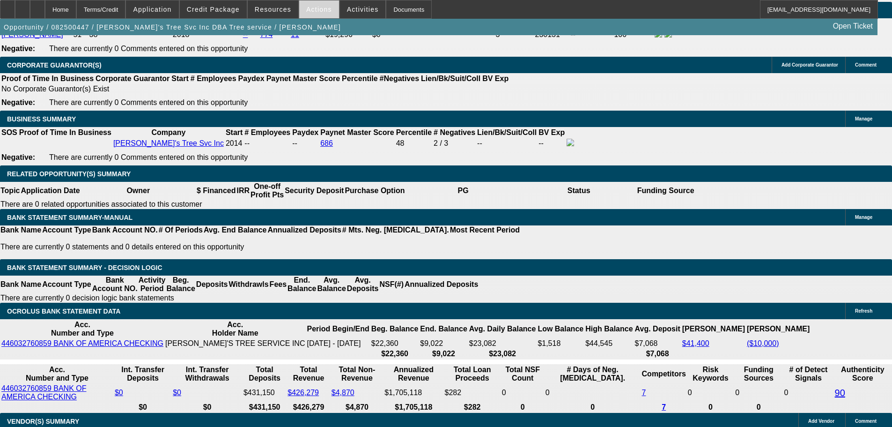
click at [309, 6] on span "Actions" at bounding box center [319, 9] width 26 height 7
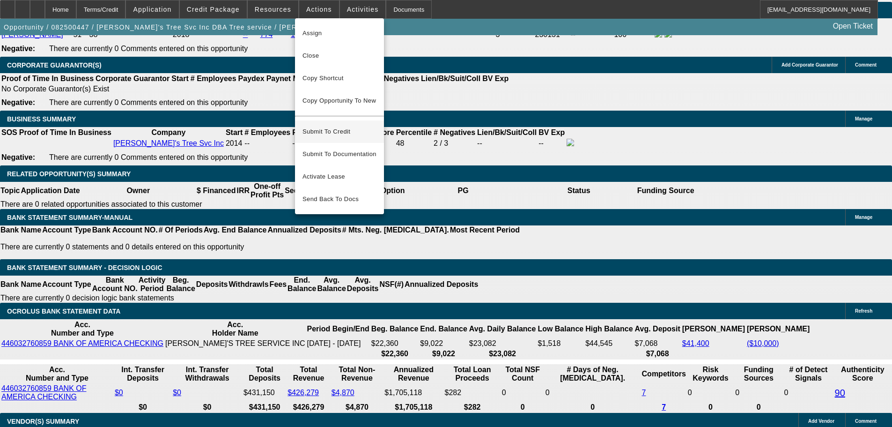
click at [340, 126] on span "Submit To Credit" at bounding box center [340, 131] width 74 height 11
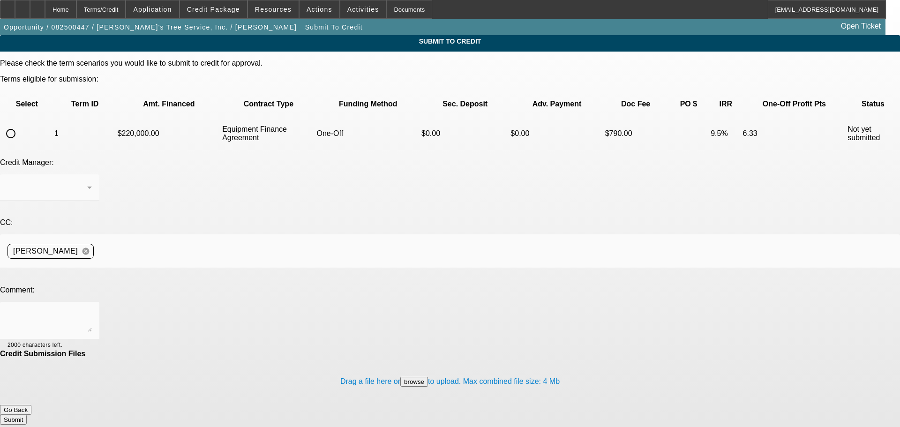
click at [20, 124] on input "radio" at bounding box center [10, 133] width 19 height 19
radio input "true"
click at [92, 309] on textarea at bounding box center [49, 320] width 84 height 22
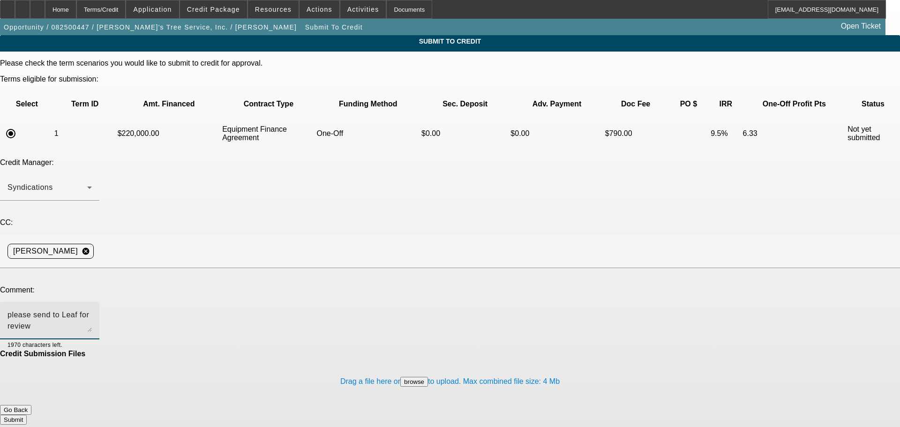
type textarea "please send to Leaf for review"
click at [27, 415] on button "Submit" at bounding box center [13, 420] width 27 height 10
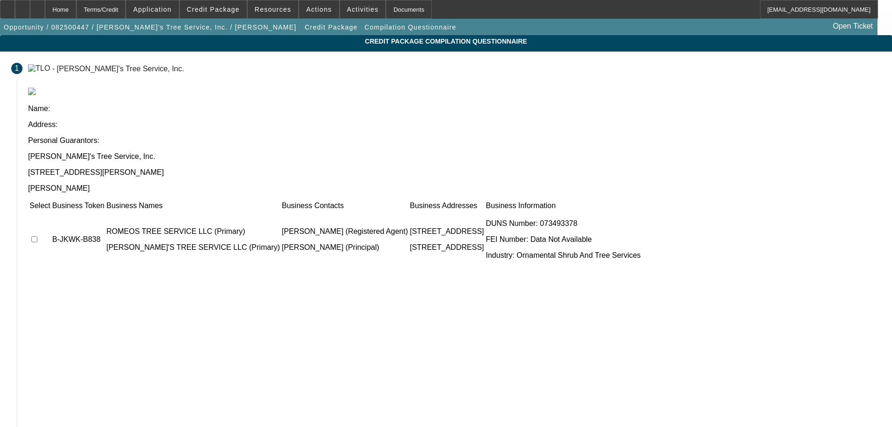
drag, startPoint x: 203, startPoint y: 157, endPoint x: 228, endPoint y: 175, distance: 30.9
click at [37, 236] on input "checkbox" at bounding box center [34, 239] width 6 height 6
checkbox input "true"
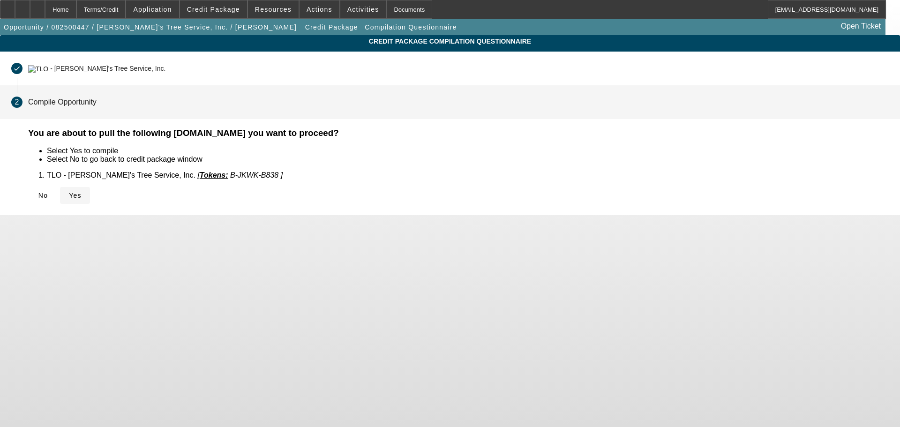
click at [82, 192] on span "Yes" at bounding box center [75, 195] width 13 height 7
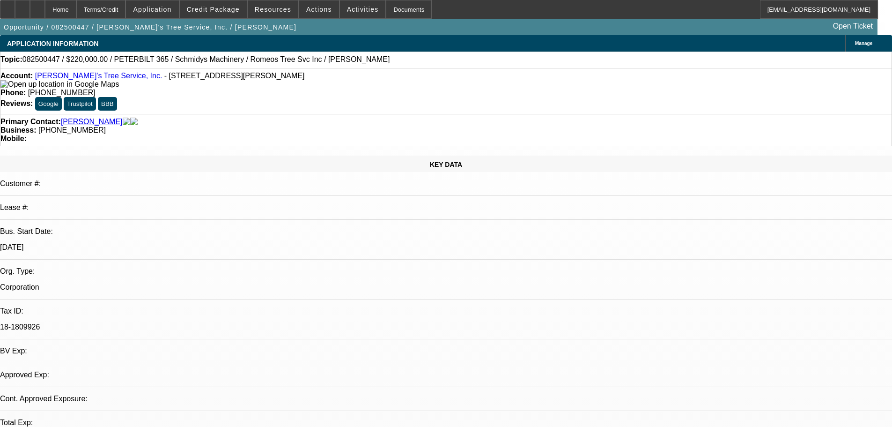
select select "0"
select select "2"
select select "0"
select select "6"
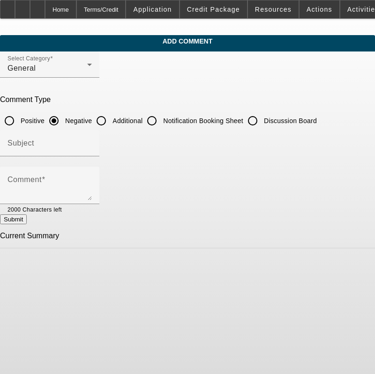
click at [111, 121] on input "Additional" at bounding box center [101, 121] width 19 height 19
radio input "true"
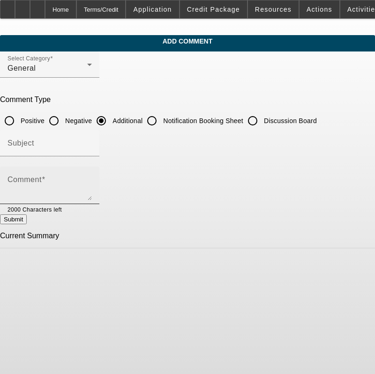
click at [92, 172] on div "Comment" at bounding box center [49, 185] width 84 height 37
paste textarea "[PERSON_NAME]'s Tree Service, established in [DATE], is a certified tree care a…"
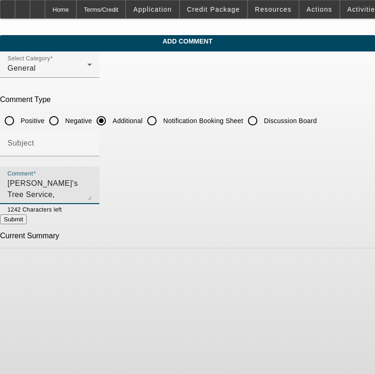
scroll to position [54, 0]
type textarea "[PERSON_NAME]'s Tree Service, established in [DATE], is a certified tree care a…"
click at [27, 222] on button "Submit" at bounding box center [13, 220] width 27 height 10
radio input "true"
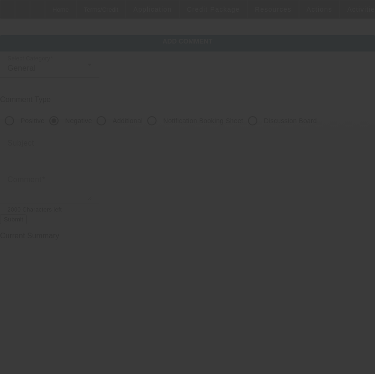
scroll to position [0, 0]
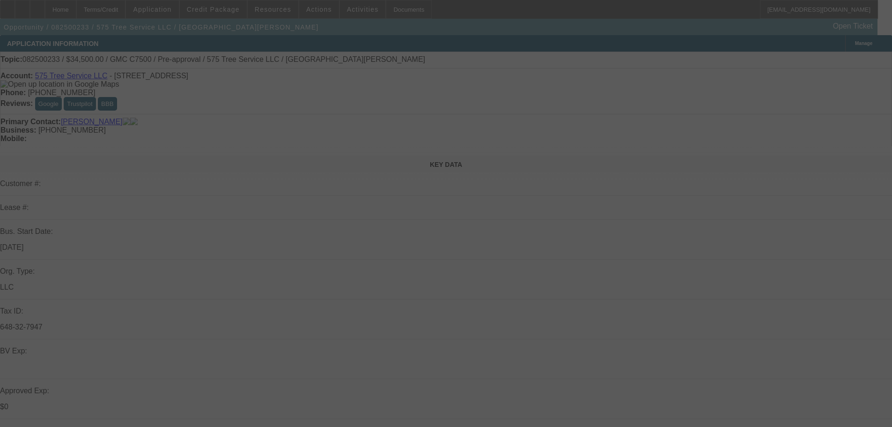
click at [858, 61] on div at bounding box center [446, 213] width 892 height 427
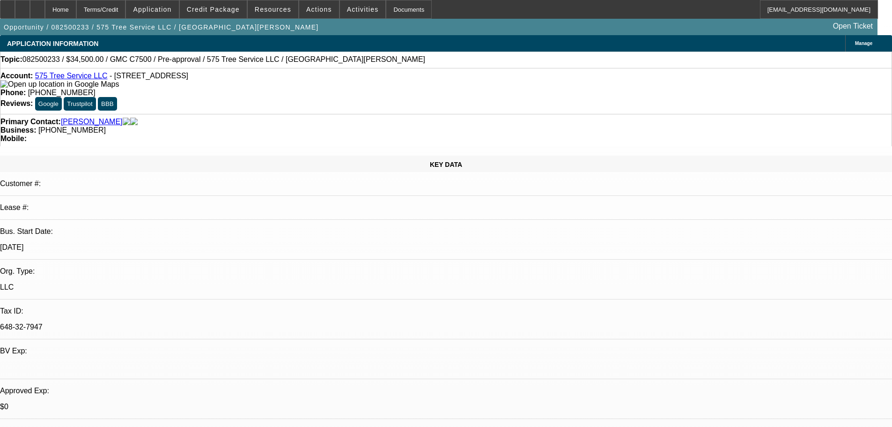
select select "0"
select select "2"
select select "0"
select select "6"
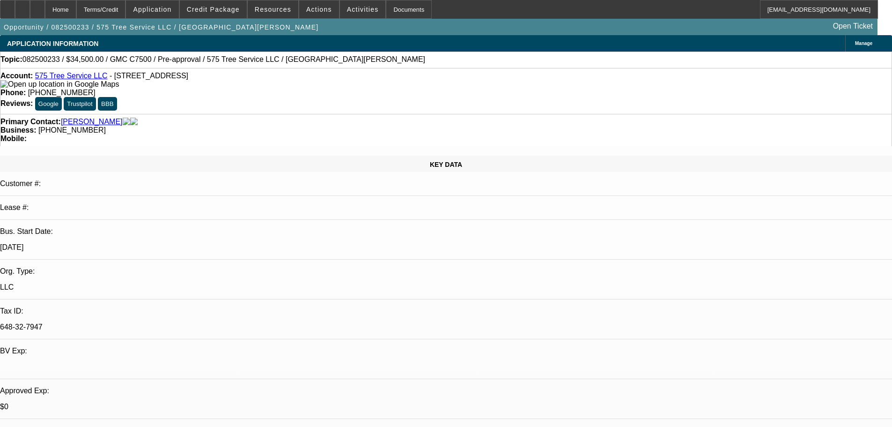
select select "0"
select select "2"
select select "0"
select select "6"
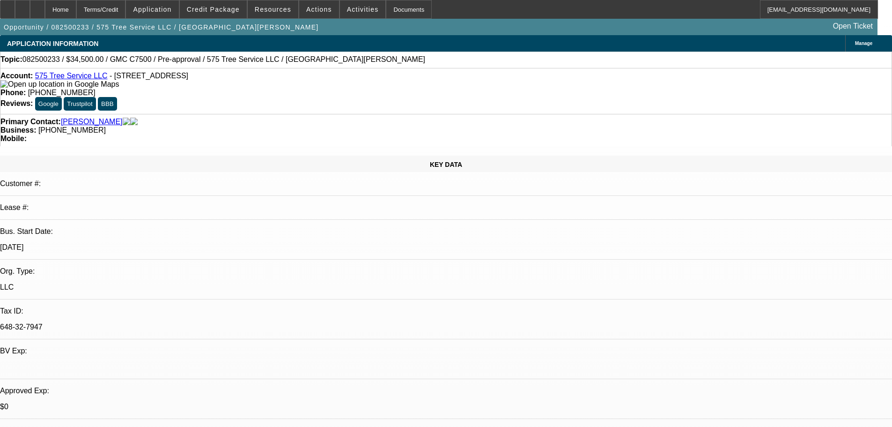
select select "0"
select select "2"
select select "0"
select select "6"
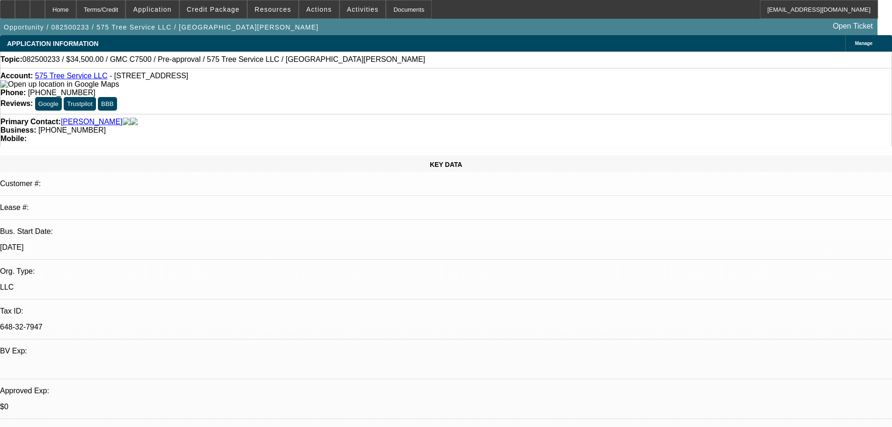
select select "0"
select select "6"
